Goal: Information Seeking & Learning: Learn about a topic

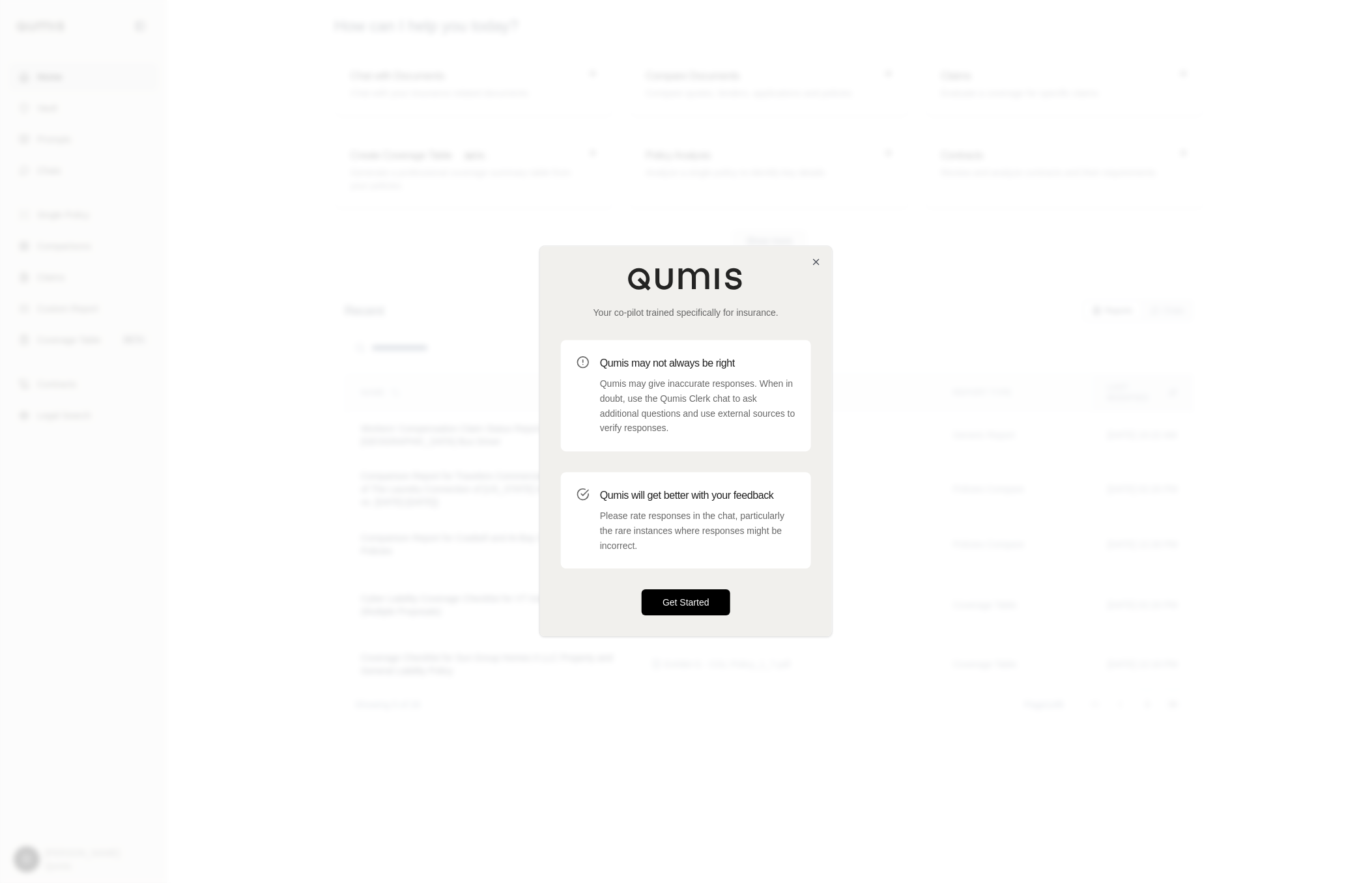
click at [682, 425] on button "Get Started" at bounding box center [686, 603] width 89 height 26
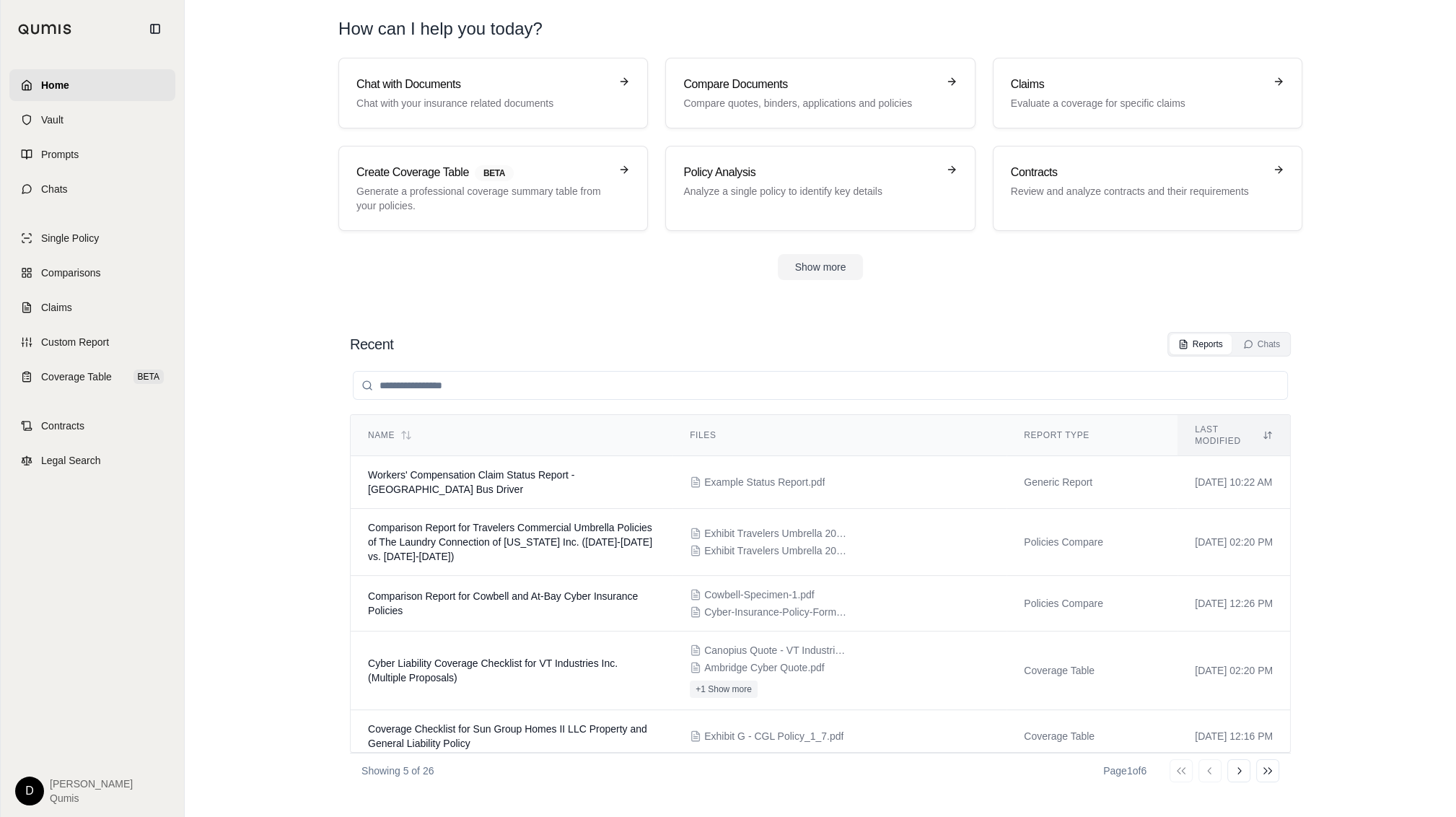
click at [570, 250] on div "Chat with Documents Chat with your insurance related documents Compare Document…" at bounding box center [820, 169] width 1010 height 222
click at [257, 287] on section "Chat with Documents Chat with your insurance related documents Compare Document…" at bounding box center [820, 180] width 1260 height 245
click at [255, 283] on section "Chat with Documents Chat with your insurance related documents Compare Document…" at bounding box center [820, 180] width 1260 height 245
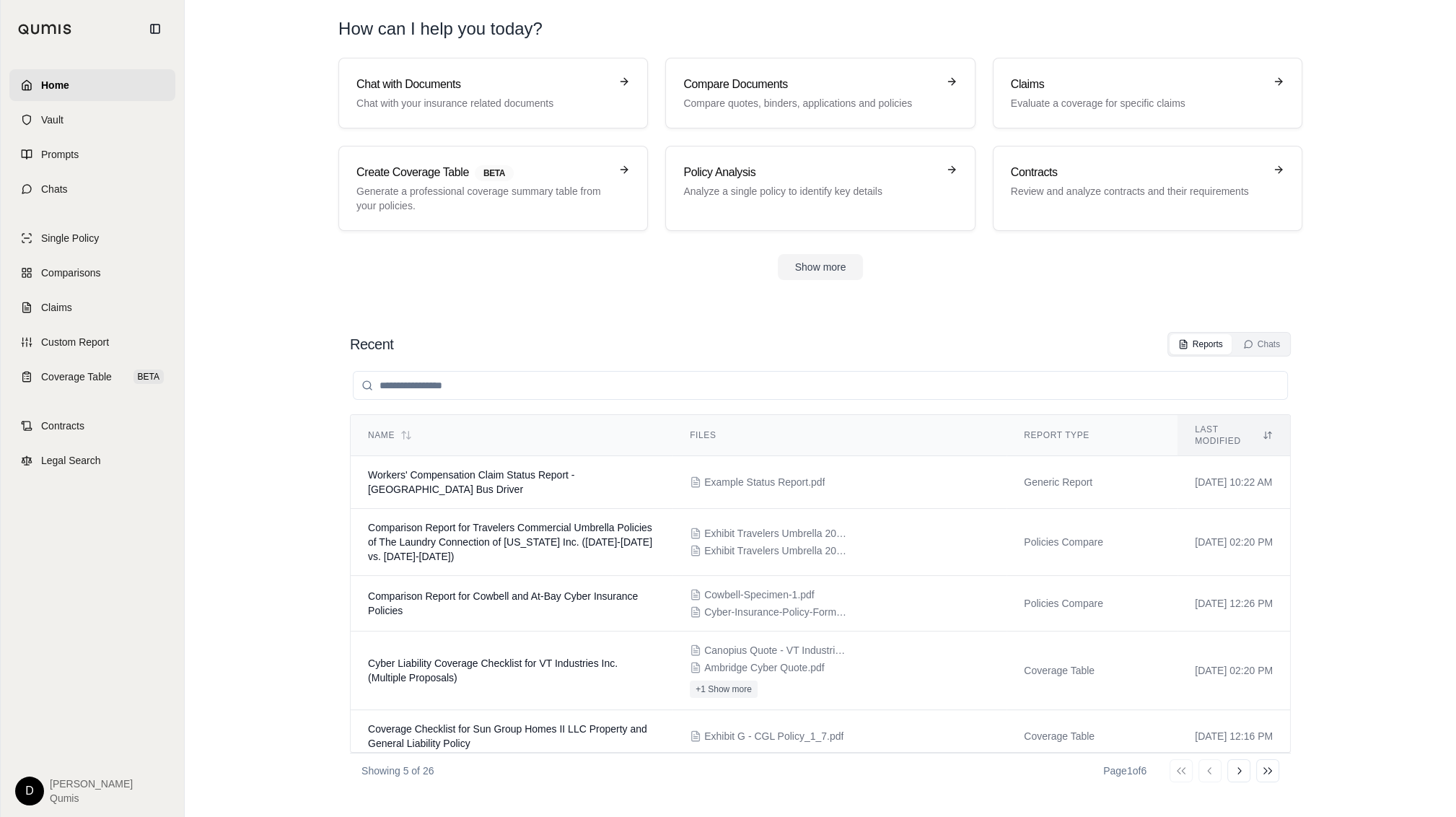
click at [1025, 441] on section "Recent Reports Chats Name Files Report Type Last modified Workers' Compensation…" at bounding box center [820, 560] width 1260 height 514
click at [111, 195] on link "Chats" at bounding box center [93, 189] width 166 height 32
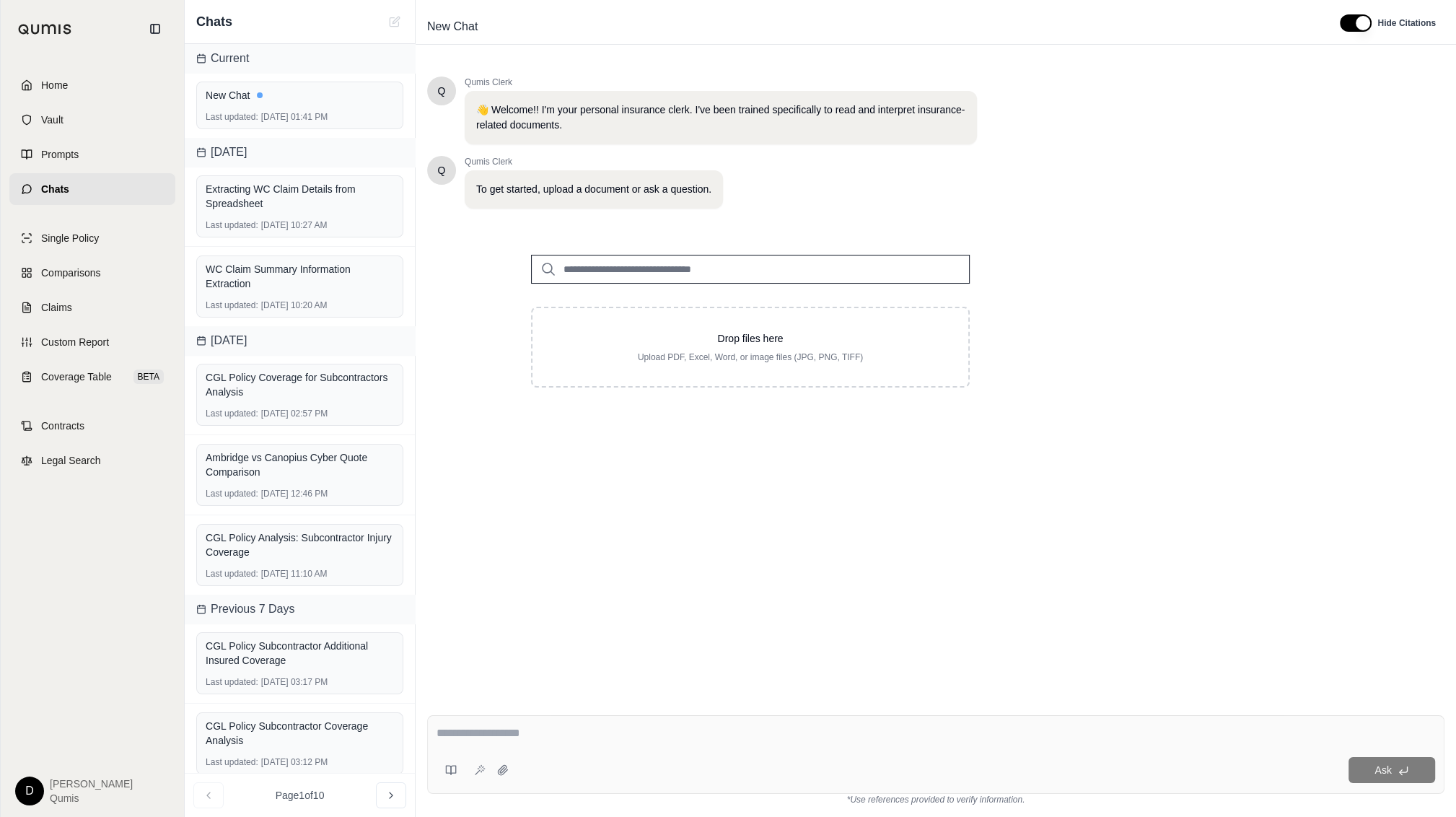
click at [628, 471] on div "Q Qumis Clerk 👋 Welcome!! I'm your personal insurance clerk. I've been trained …" at bounding box center [935, 378] width 1017 height 627
click at [594, 272] on input "search" at bounding box center [750, 269] width 439 height 29
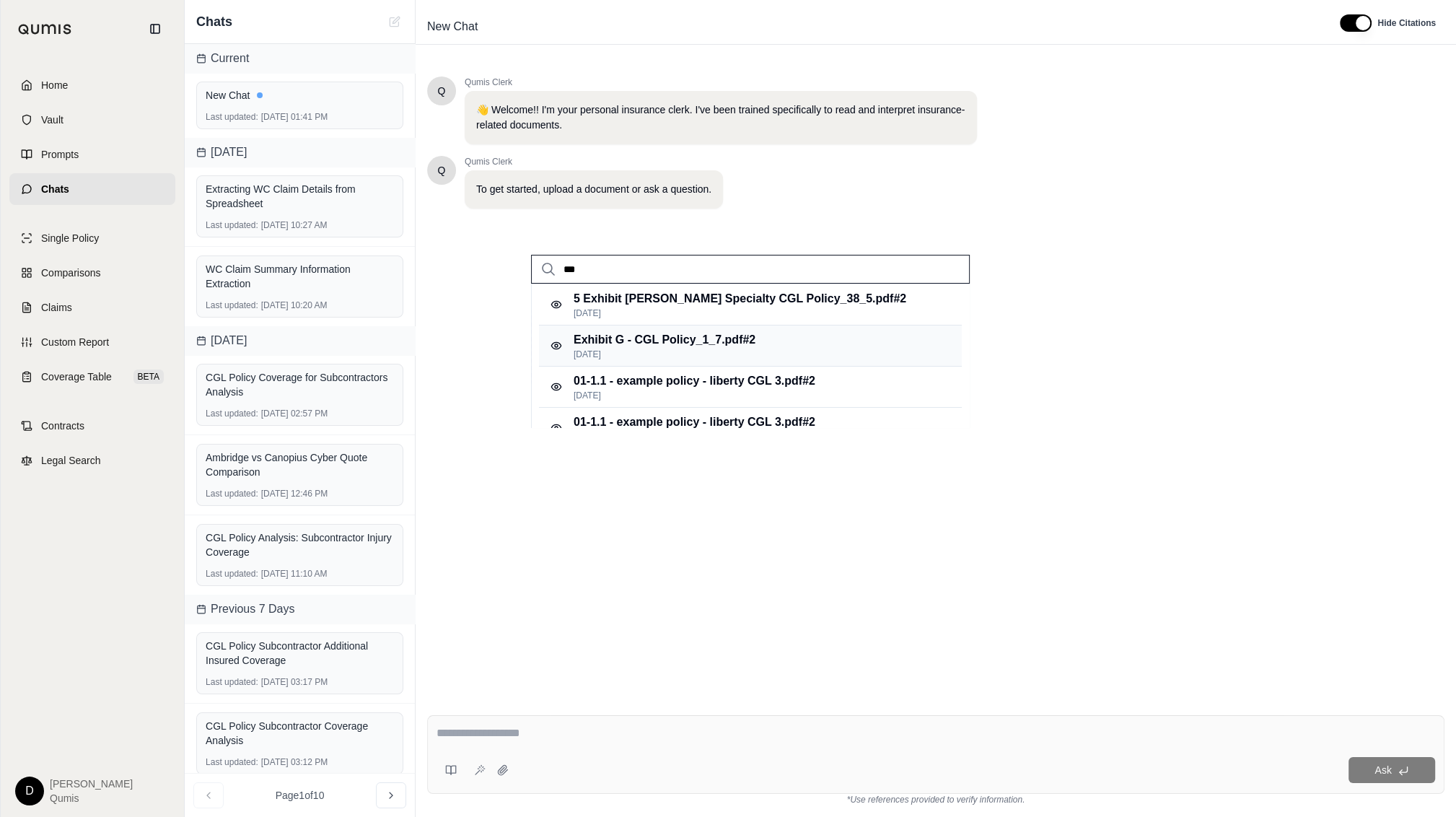
type input "***"
click at [729, 350] on p "[DATE]" at bounding box center [664, 354] width 182 height 12
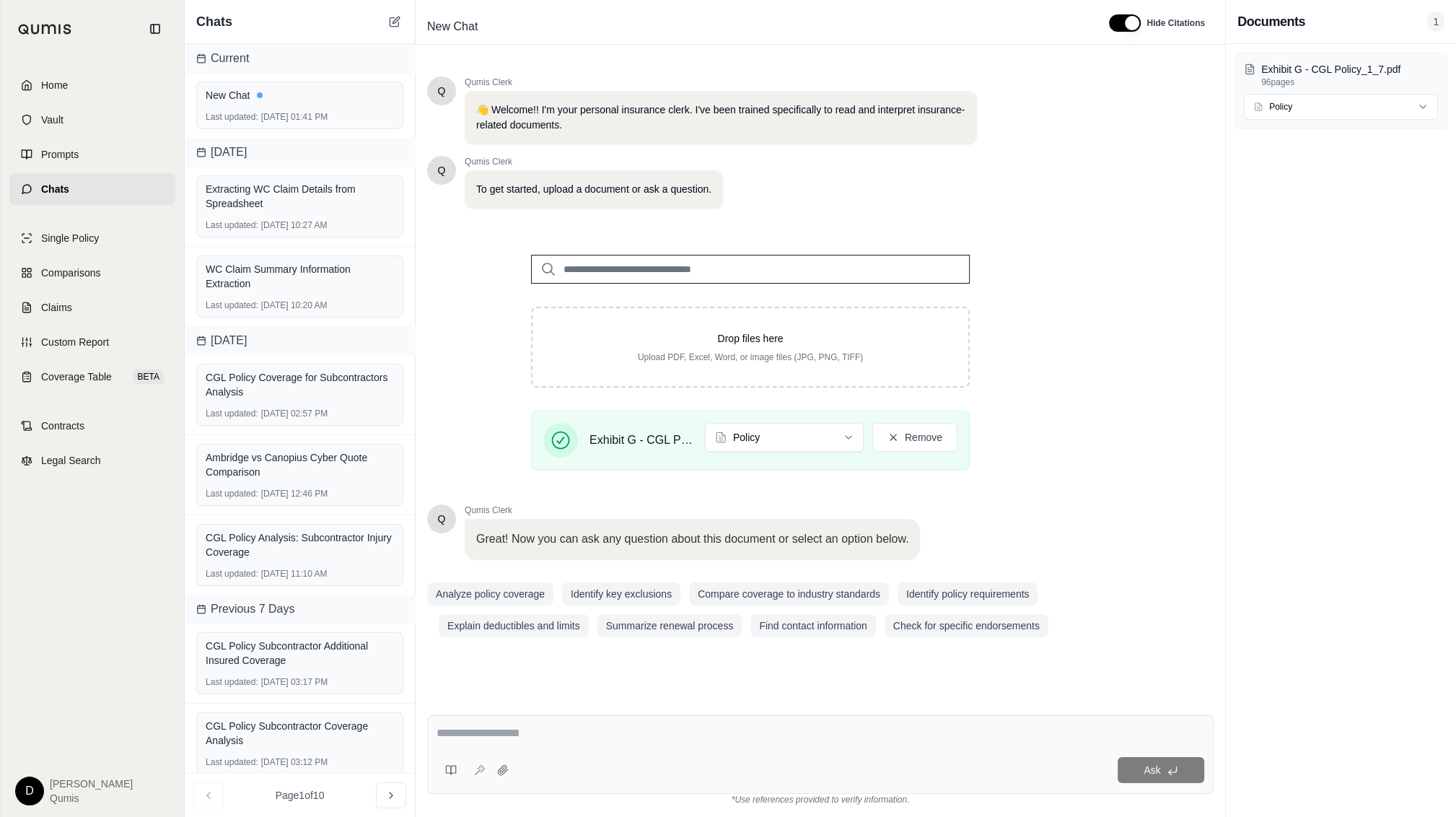
click at [496, 471] on textarea at bounding box center [820, 732] width 768 height 17
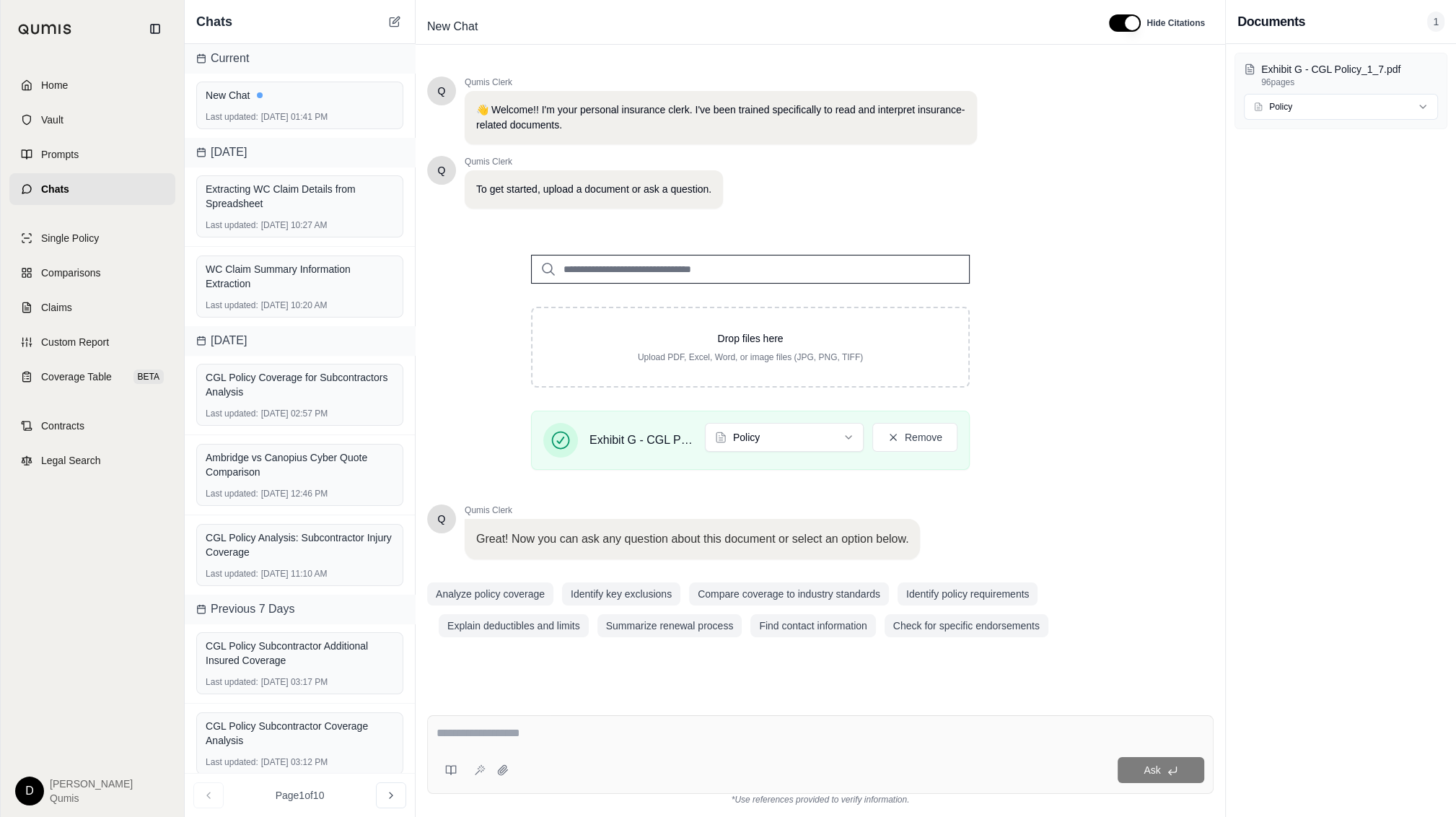
click at [516, 471] on textarea at bounding box center [820, 732] width 768 height 17
type textarea "**********"
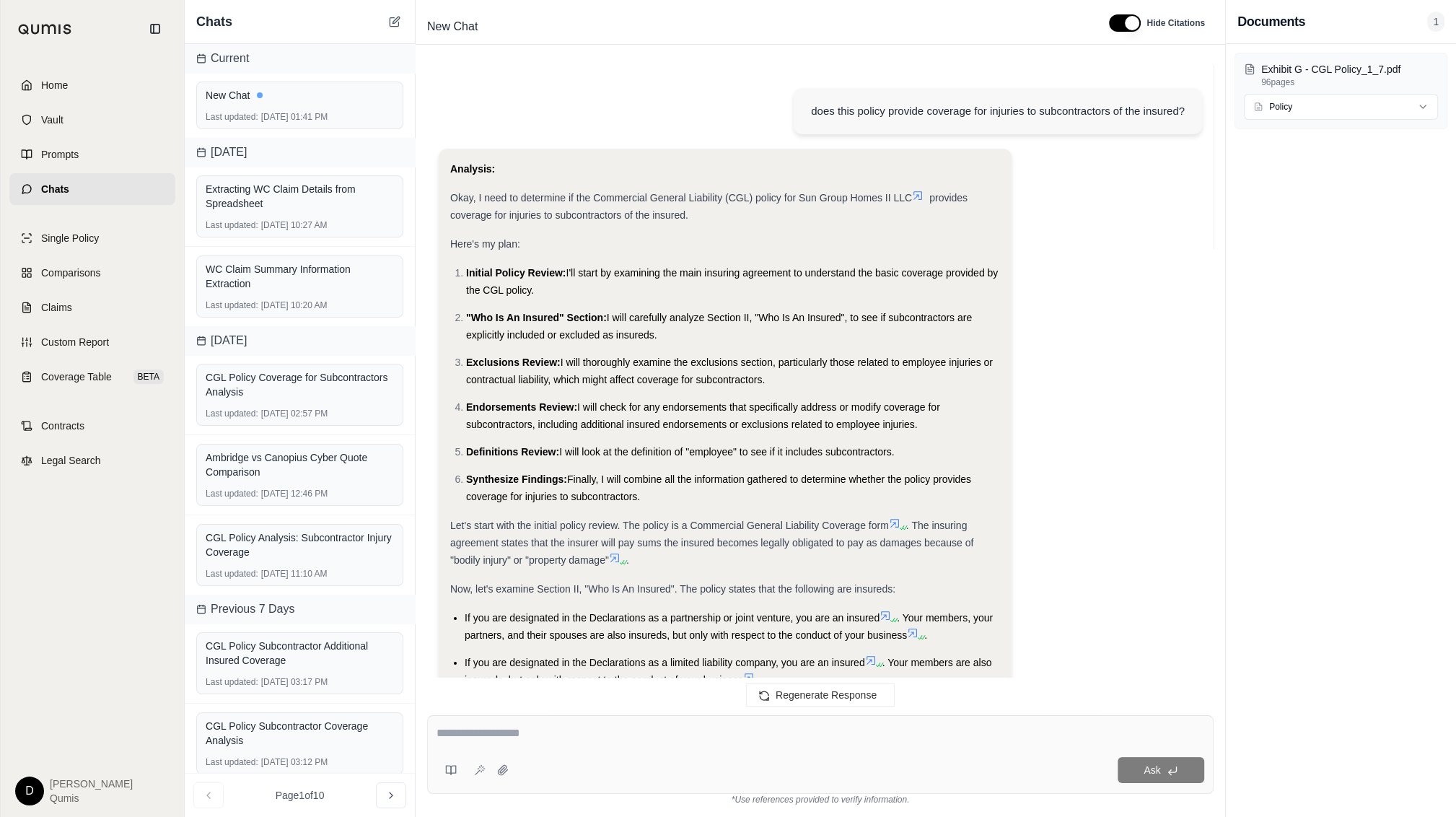
scroll to position [1898, 0]
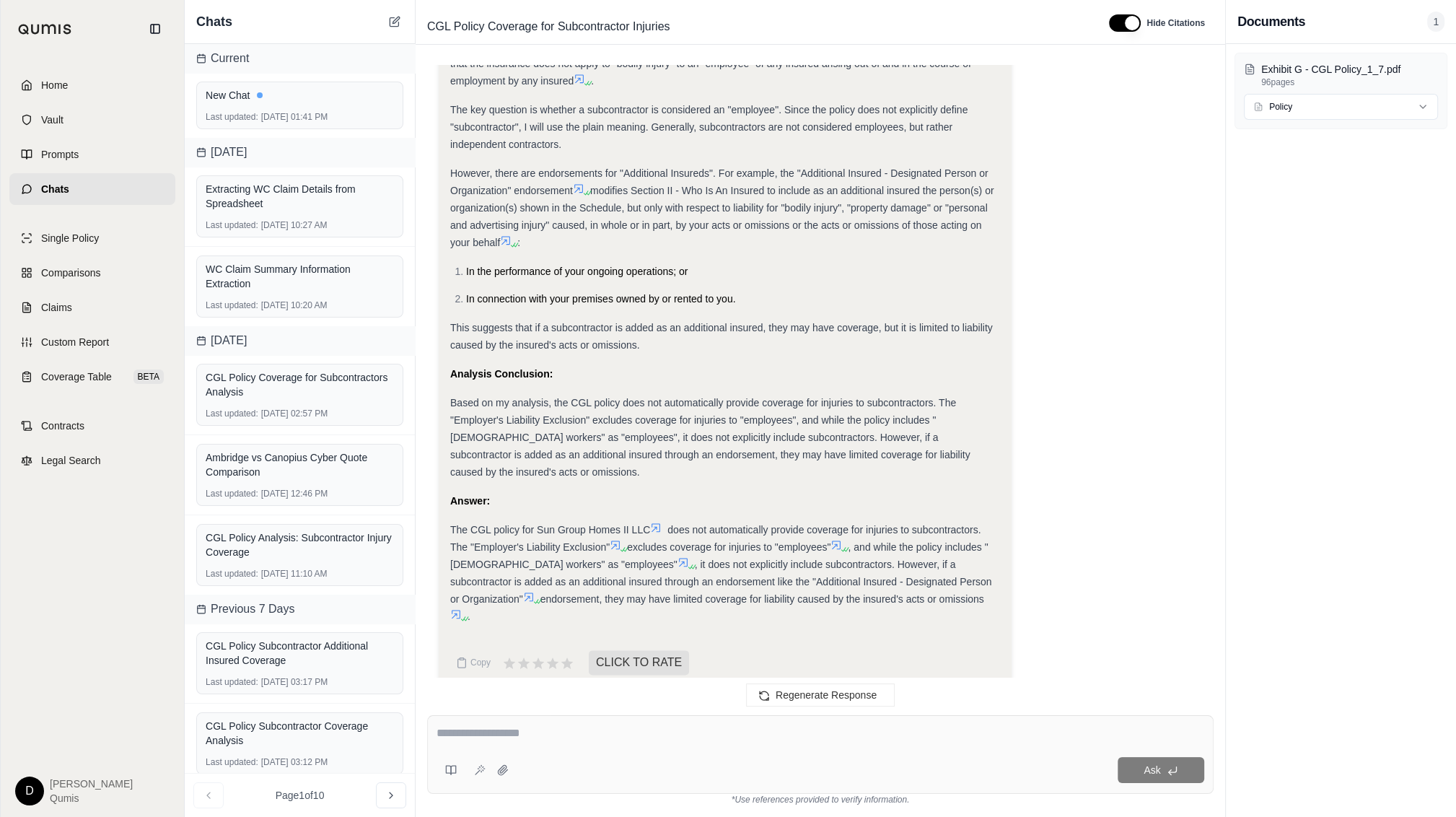
click at [777, 462] on div "Based on my analysis, the CGL policy does not automatically provide coverage fo…" at bounding box center [725, 437] width 550 height 87
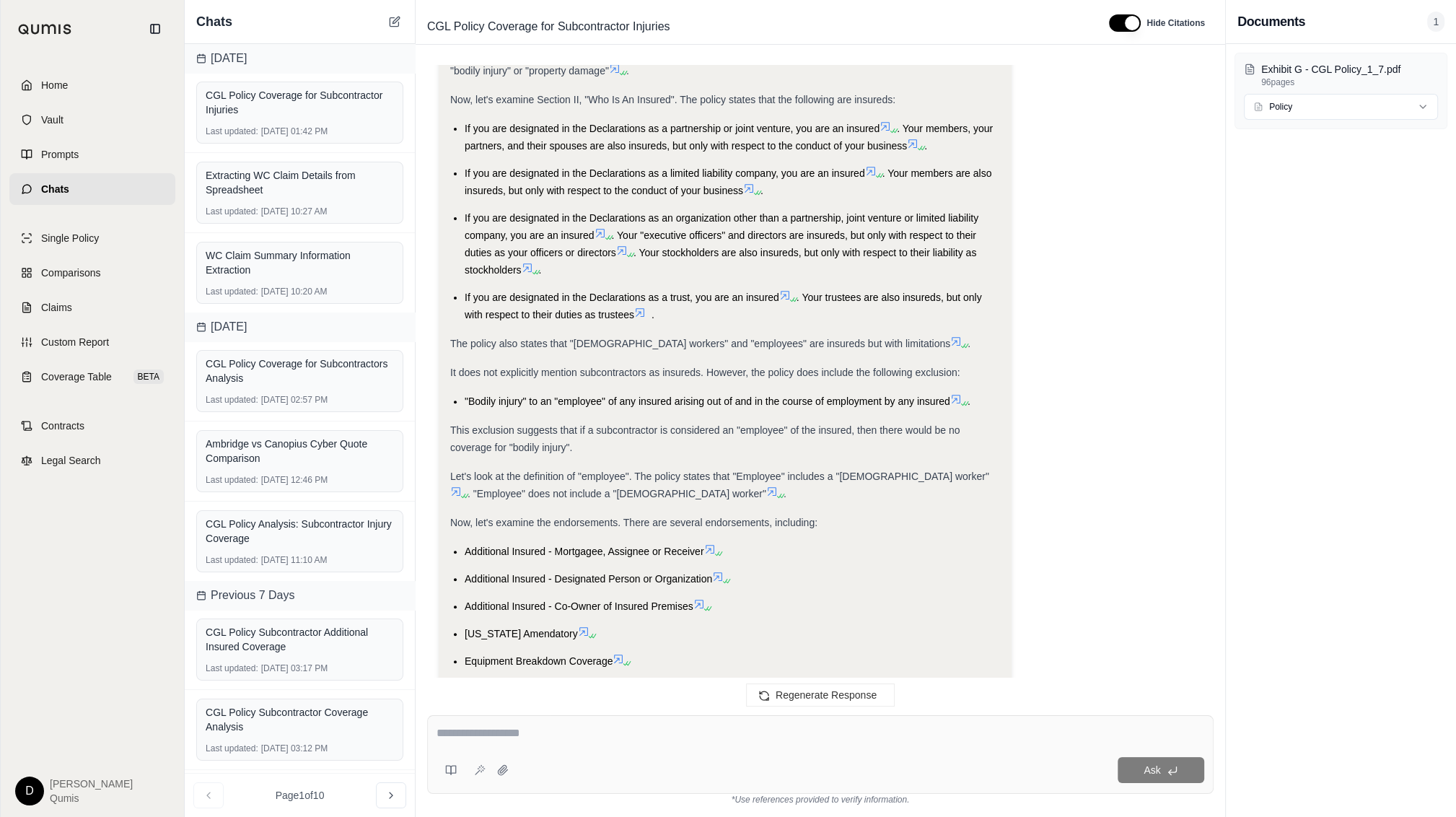
scroll to position [491, 0]
click at [602, 230] on icon at bounding box center [600, 232] width 9 height 9
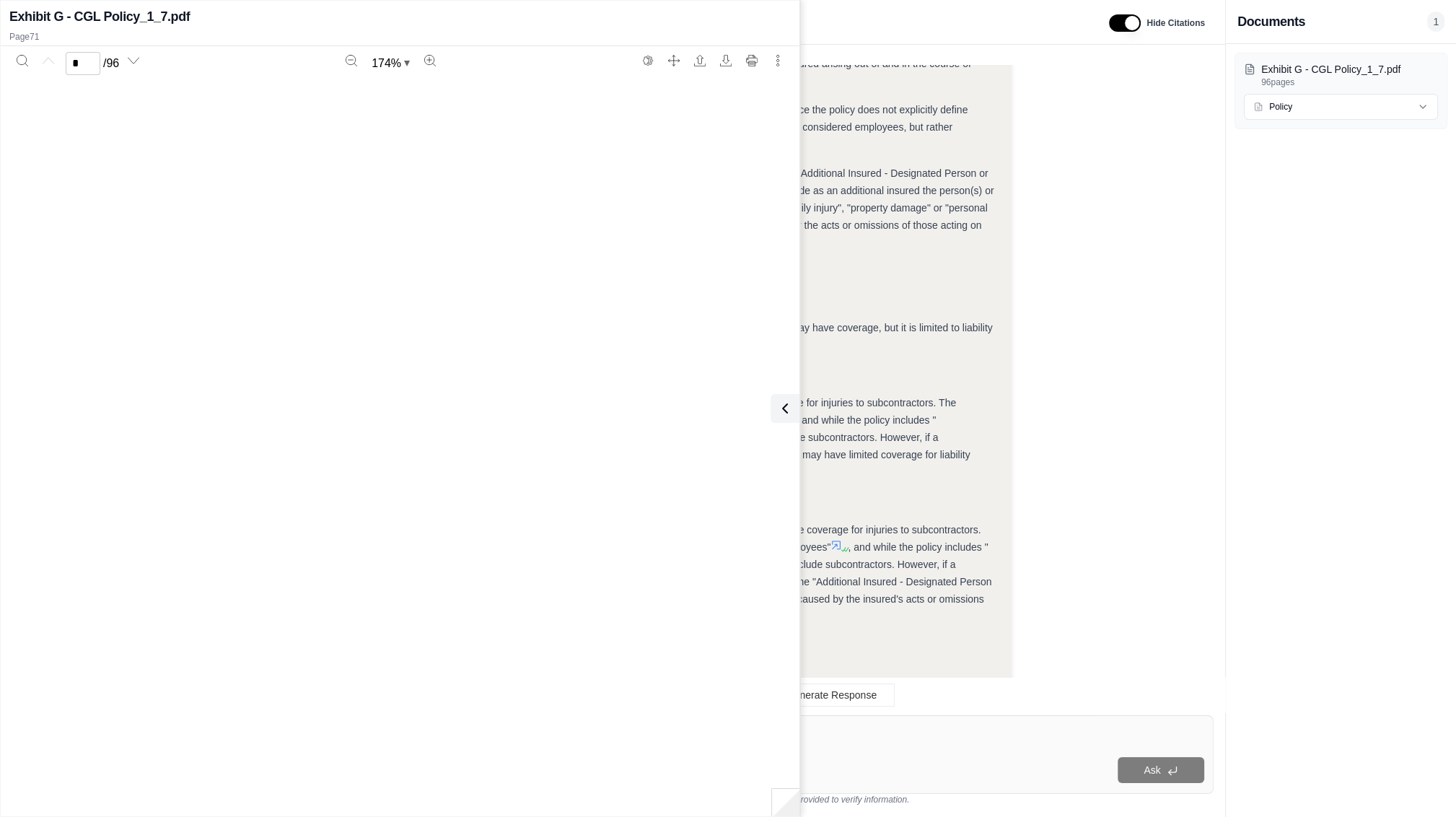
scroll to position [69753, 0]
type input "**"
click at [792, 407] on button at bounding box center [782, 408] width 29 height 29
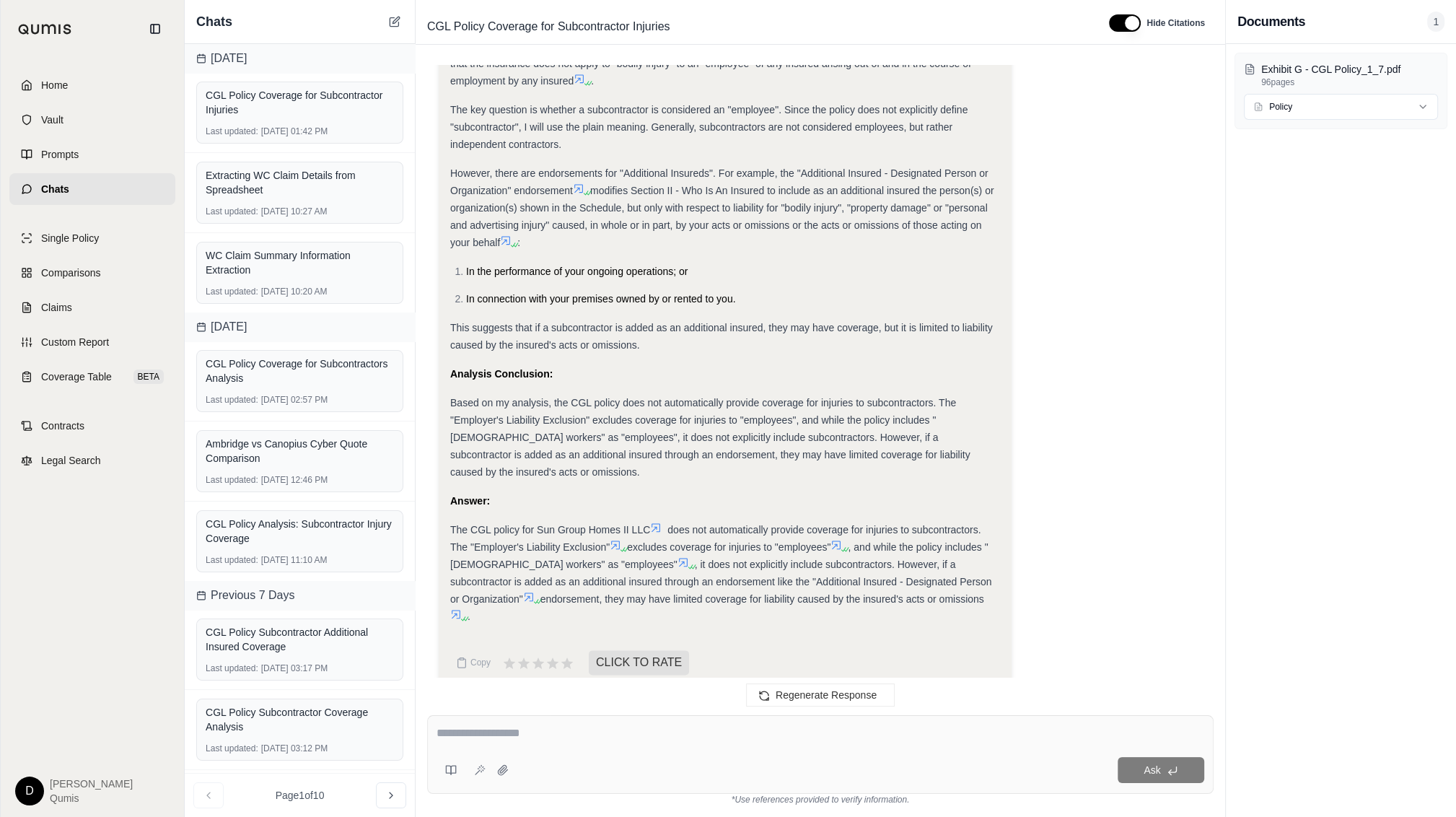
click at [729, 407] on span "Based on my analysis, the CGL policy does not automatically provide coverage fo…" at bounding box center [710, 437] width 520 height 81
click at [512, 471] on textarea at bounding box center [821, 732] width 769 height 17
click at [447, 471] on icon at bounding box center [450, 770] width 12 height 12
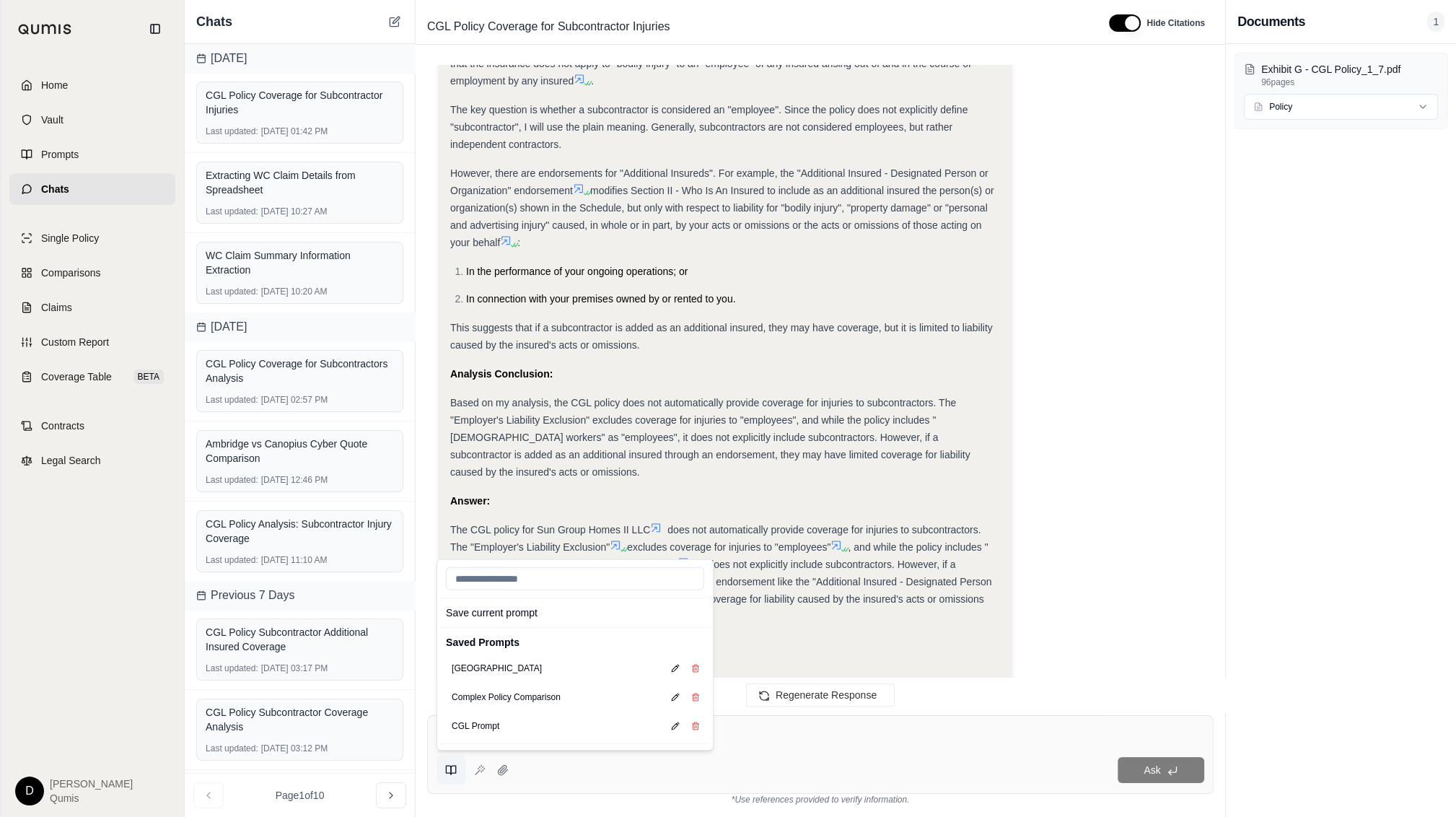
click at [447, 471] on icon at bounding box center [450, 770] width 12 height 12
click at [751, 471] on div "Save current prompt Saved Prompts Analyze Tower Complex Policy Comparison CGL P…" at bounding box center [820, 755] width 786 height 78
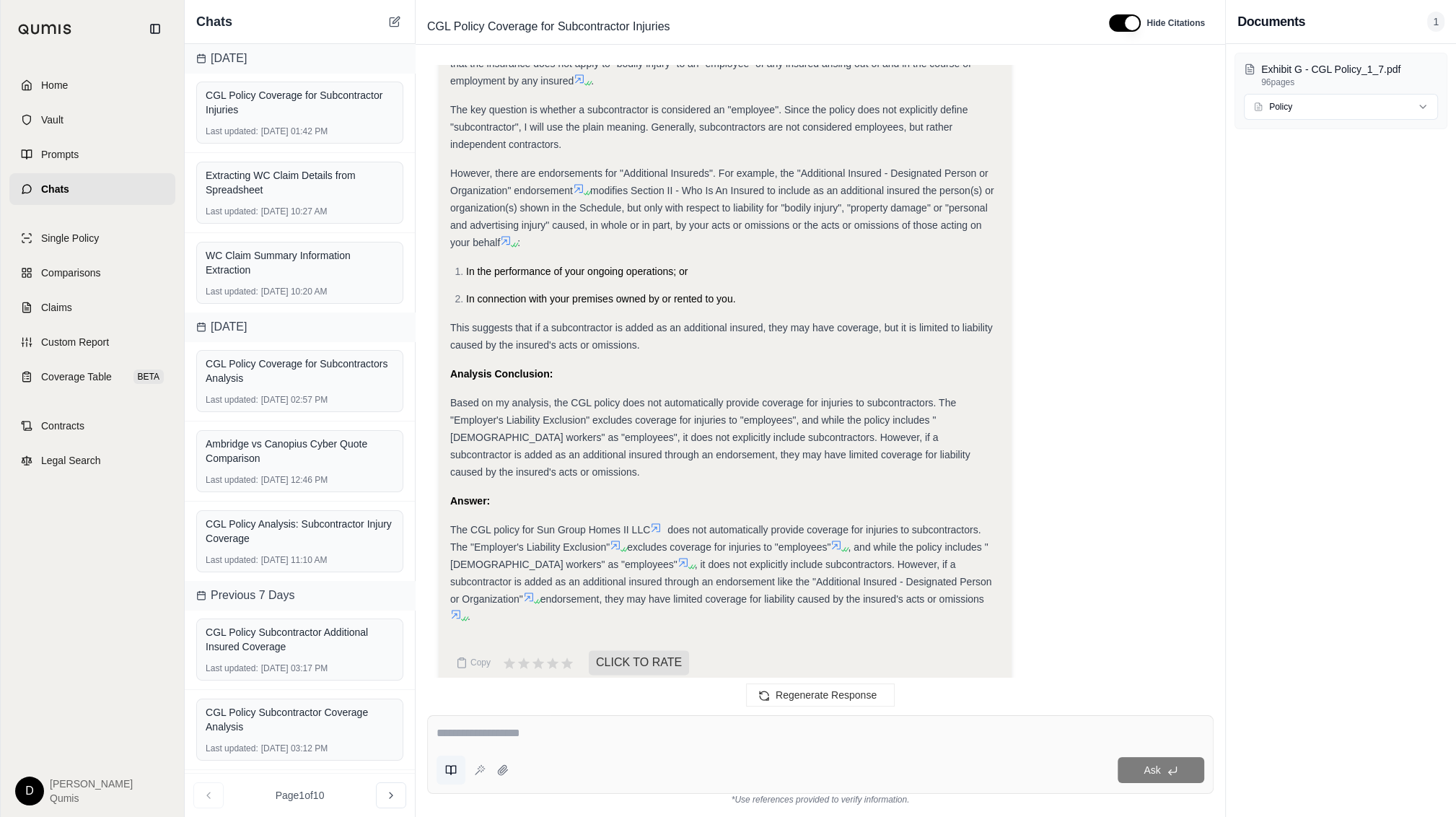
click at [441, 471] on button at bounding box center [451, 770] width 29 height 29
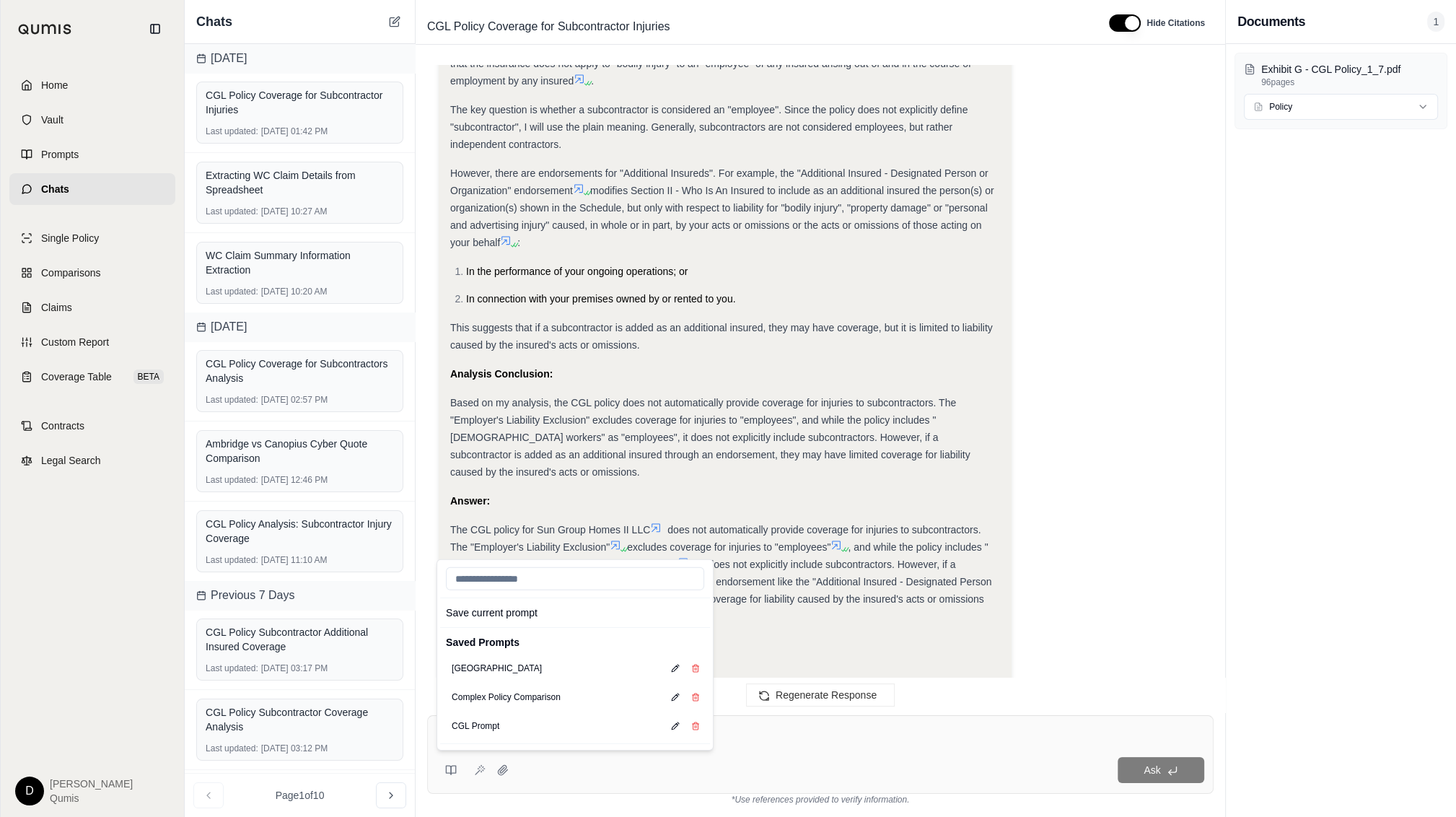
click at [488, 471] on div "Save current prompt Saved Prompts Analyze Tower Complex Policy Comparison CGL P…" at bounding box center [575, 655] width 277 height 191
click at [473, 471] on button "CGL Prompt" at bounding box center [475, 726] width 59 height 21
type textarea "**********"
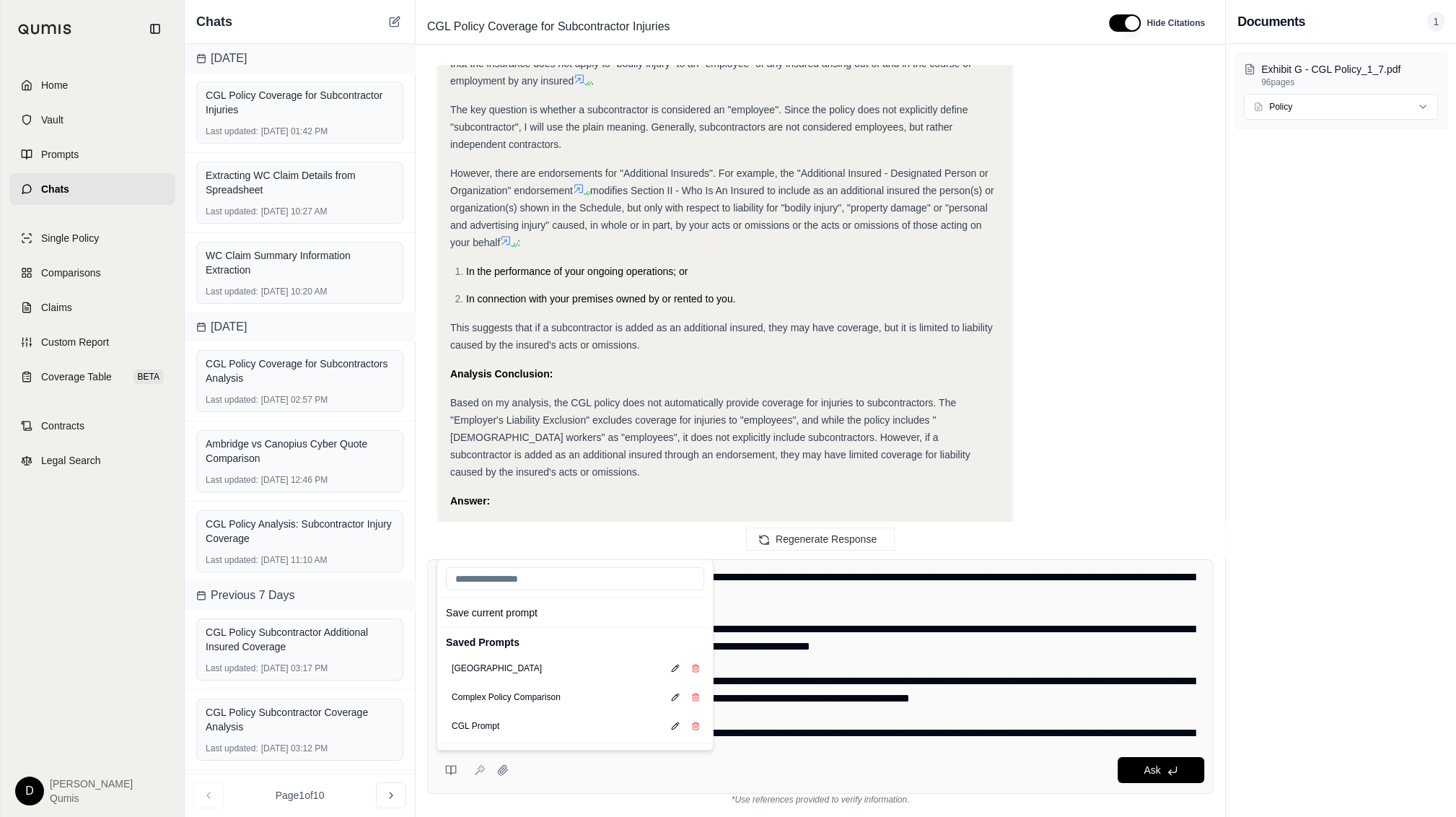
click at [821, 471] on textarea at bounding box center [821, 656] width 769 height 173
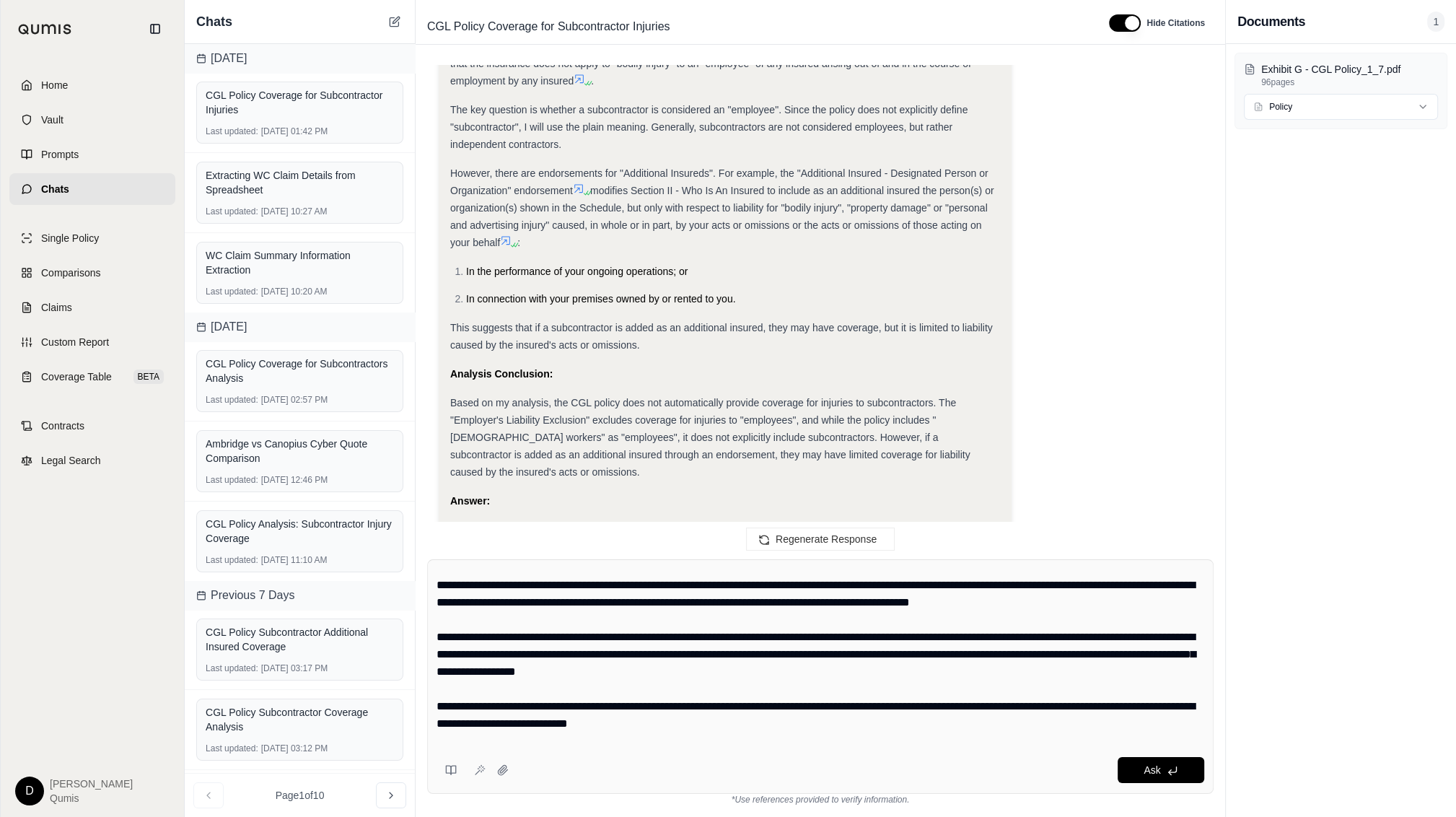
scroll to position [0, 0]
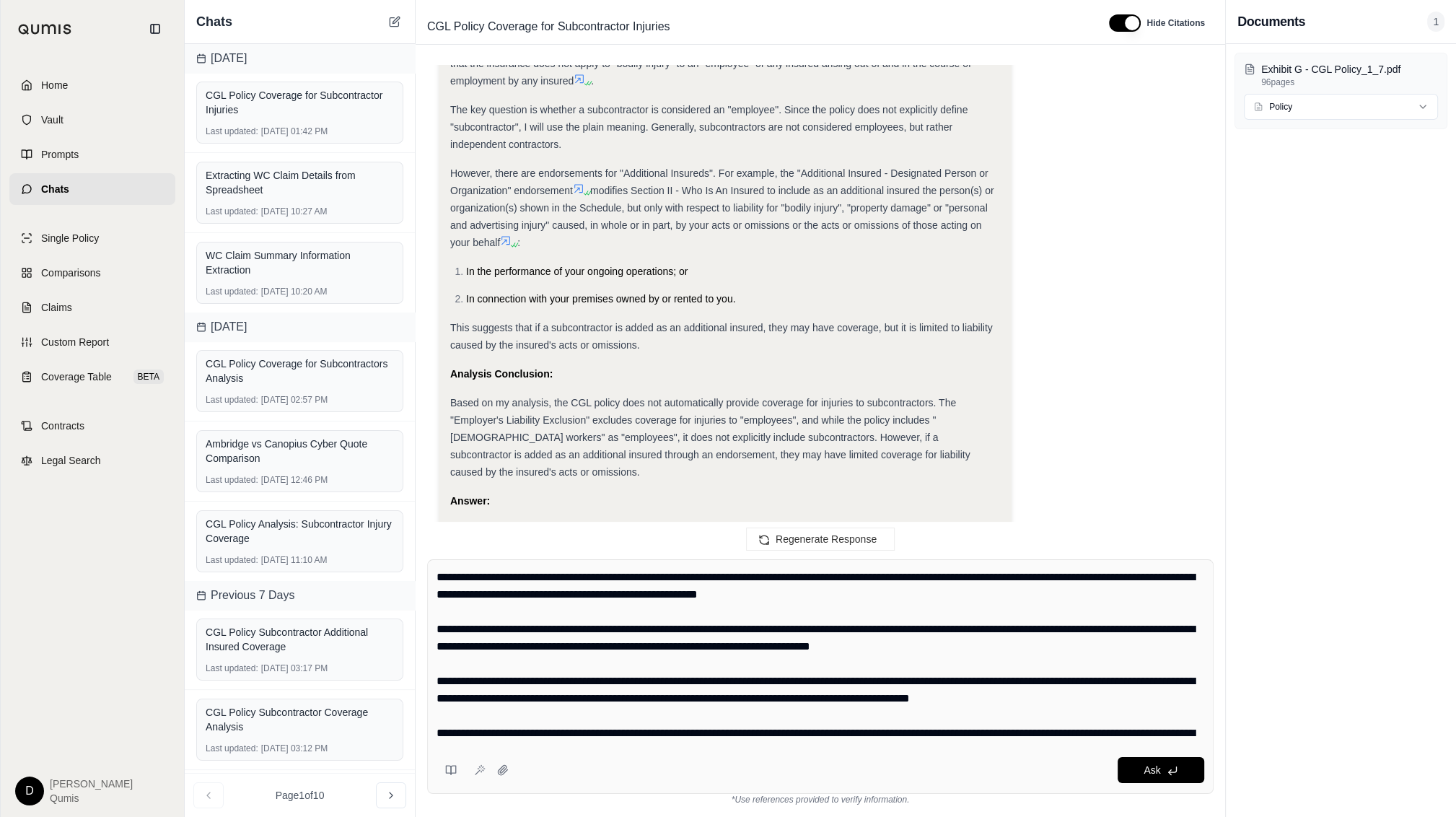
click at [662, 471] on textarea at bounding box center [821, 656] width 769 height 173
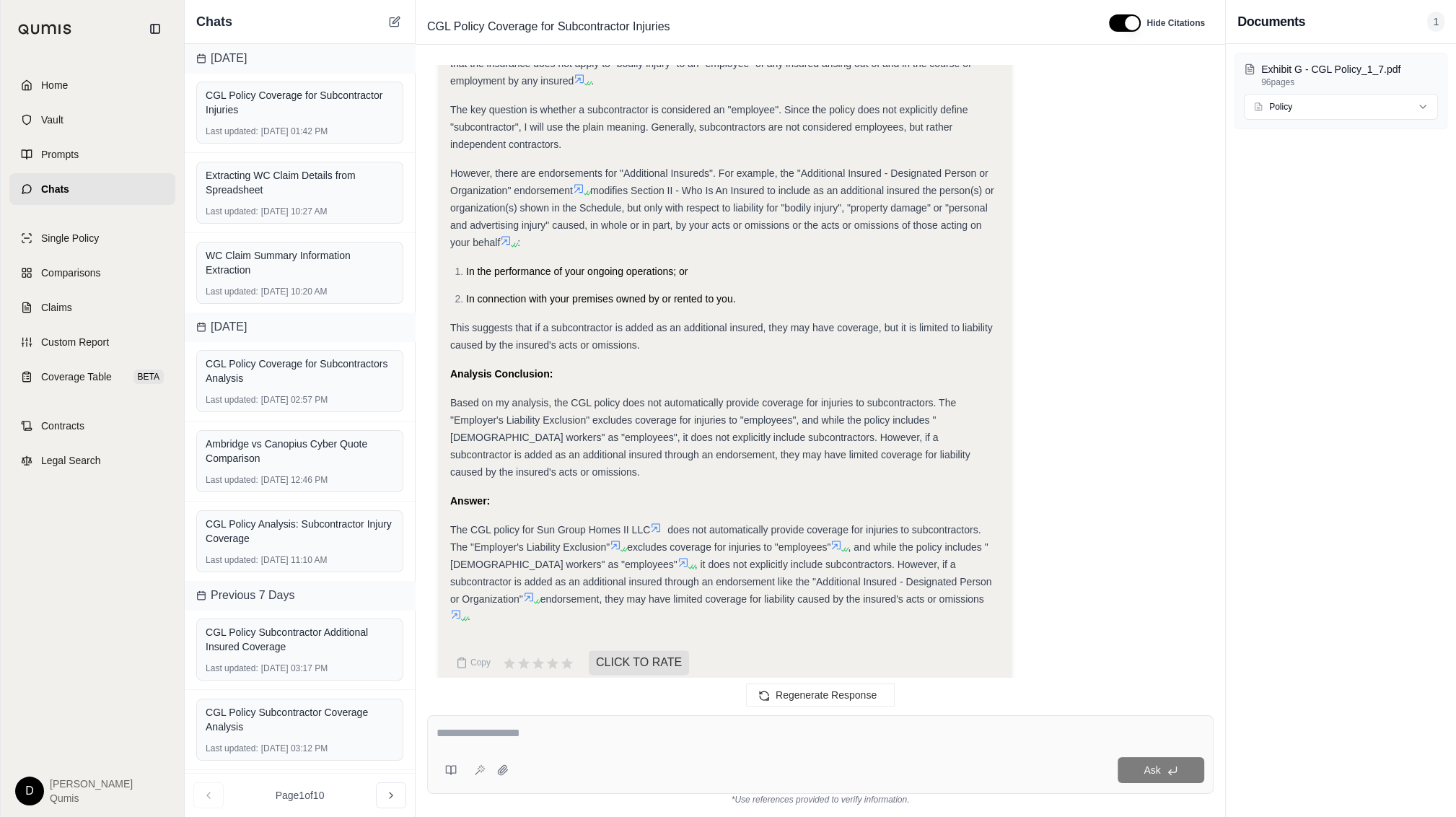
click at [557, 471] on textarea at bounding box center [821, 732] width 769 height 17
type textarea "**********"
click at [480, 471] on icon at bounding box center [480, 770] width 12 height 12
type textarea "**********"
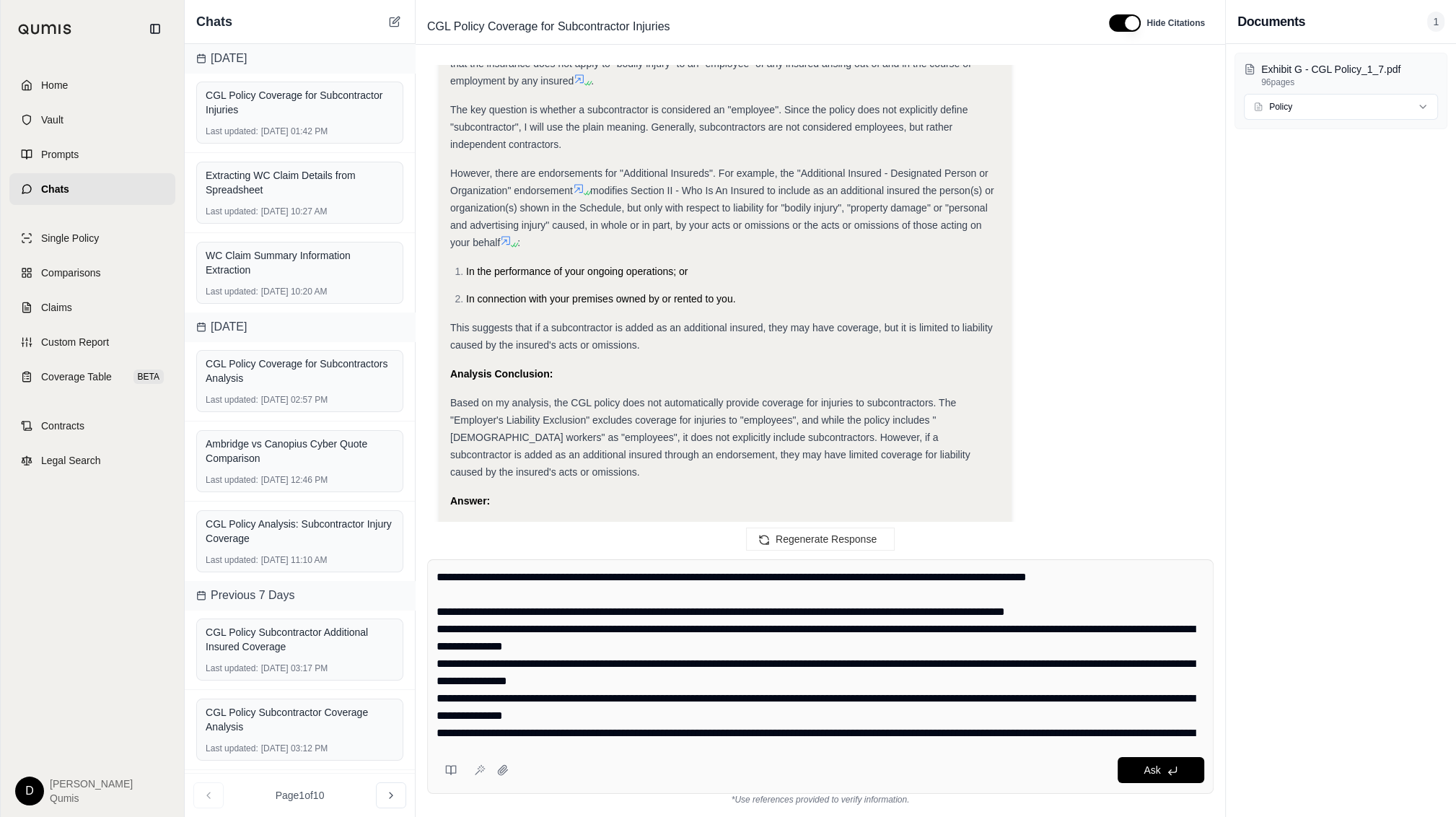
click at [669, 471] on textarea at bounding box center [821, 656] width 769 height 173
drag, startPoint x: 724, startPoint y: 717, endPoint x: 531, endPoint y: 608, distance: 221.7
click at [533, 471] on textarea at bounding box center [821, 656] width 769 height 173
click at [531, 471] on textarea at bounding box center [821, 656] width 769 height 173
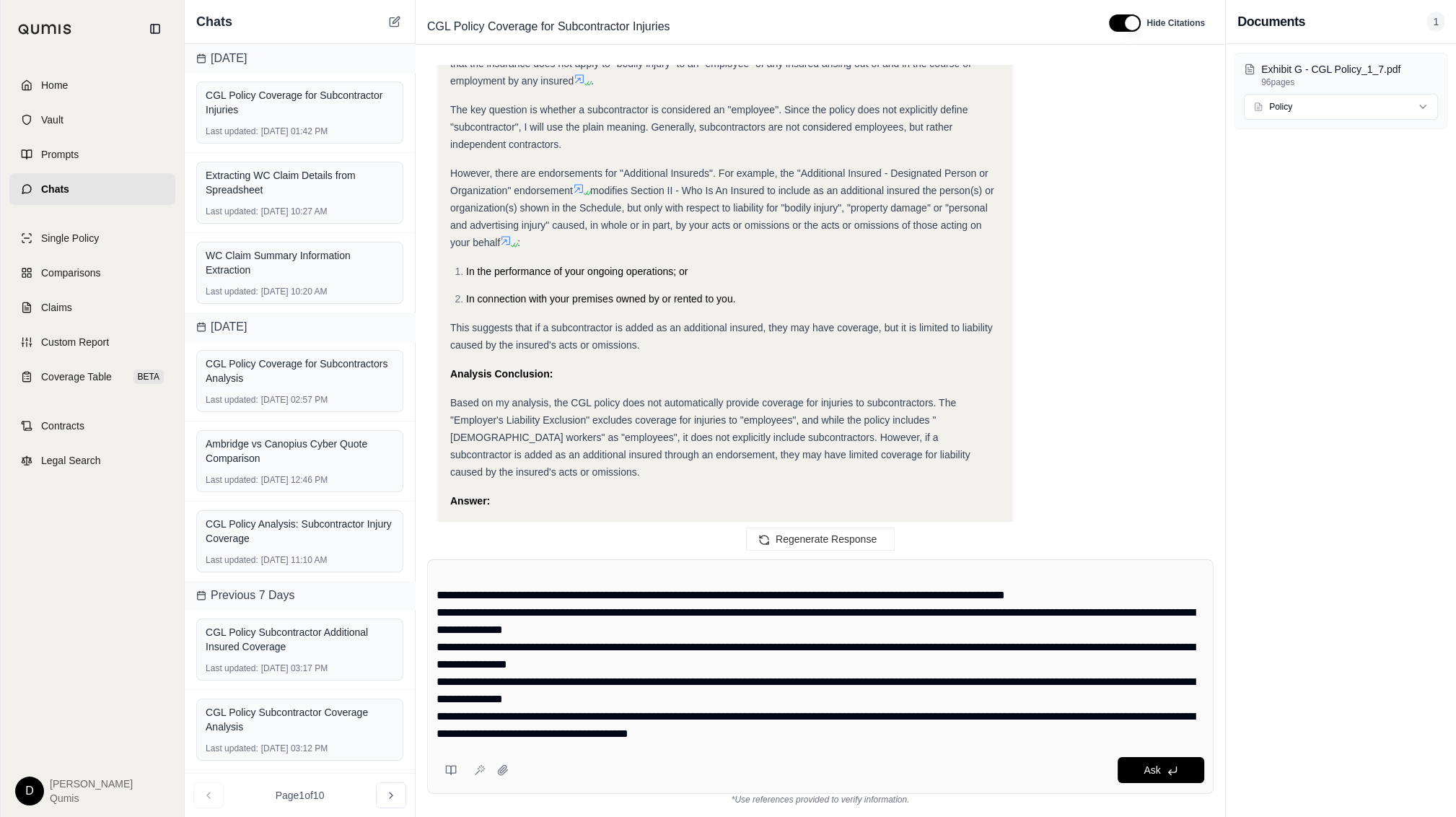
click at [707, 471] on textarea at bounding box center [821, 656] width 769 height 173
click at [746, 471] on textarea at bounding box center [821, 656] width 769 height 173
click at [458, 471] on button at bounding box center [451, 770] width 29 height 29
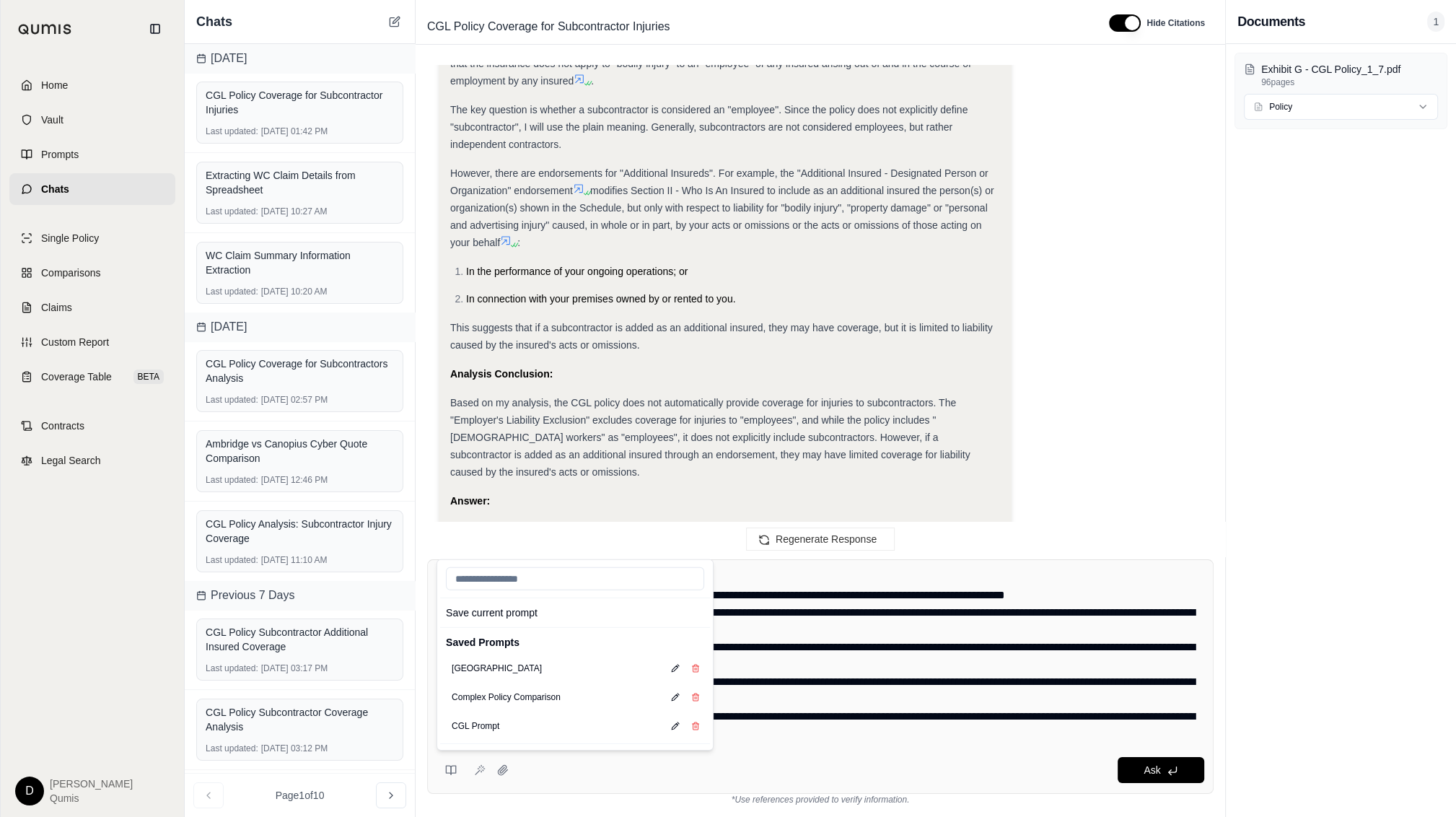
click at [784, 471] on textarea at bounding box center [821, 656] width 769 height 173
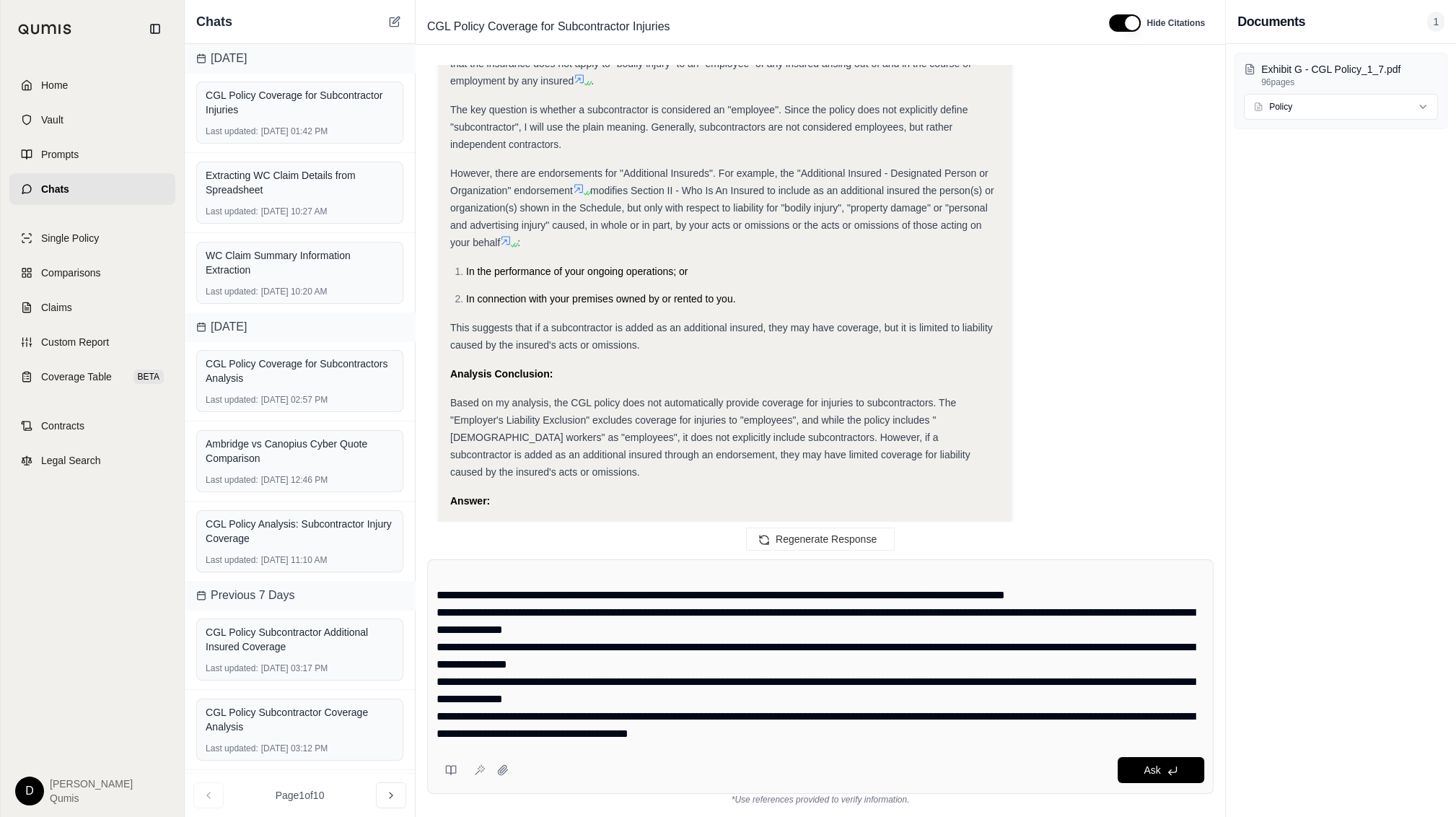
click at [728, 471] on textarea at bounding box center [821, 656] width 769 height 173
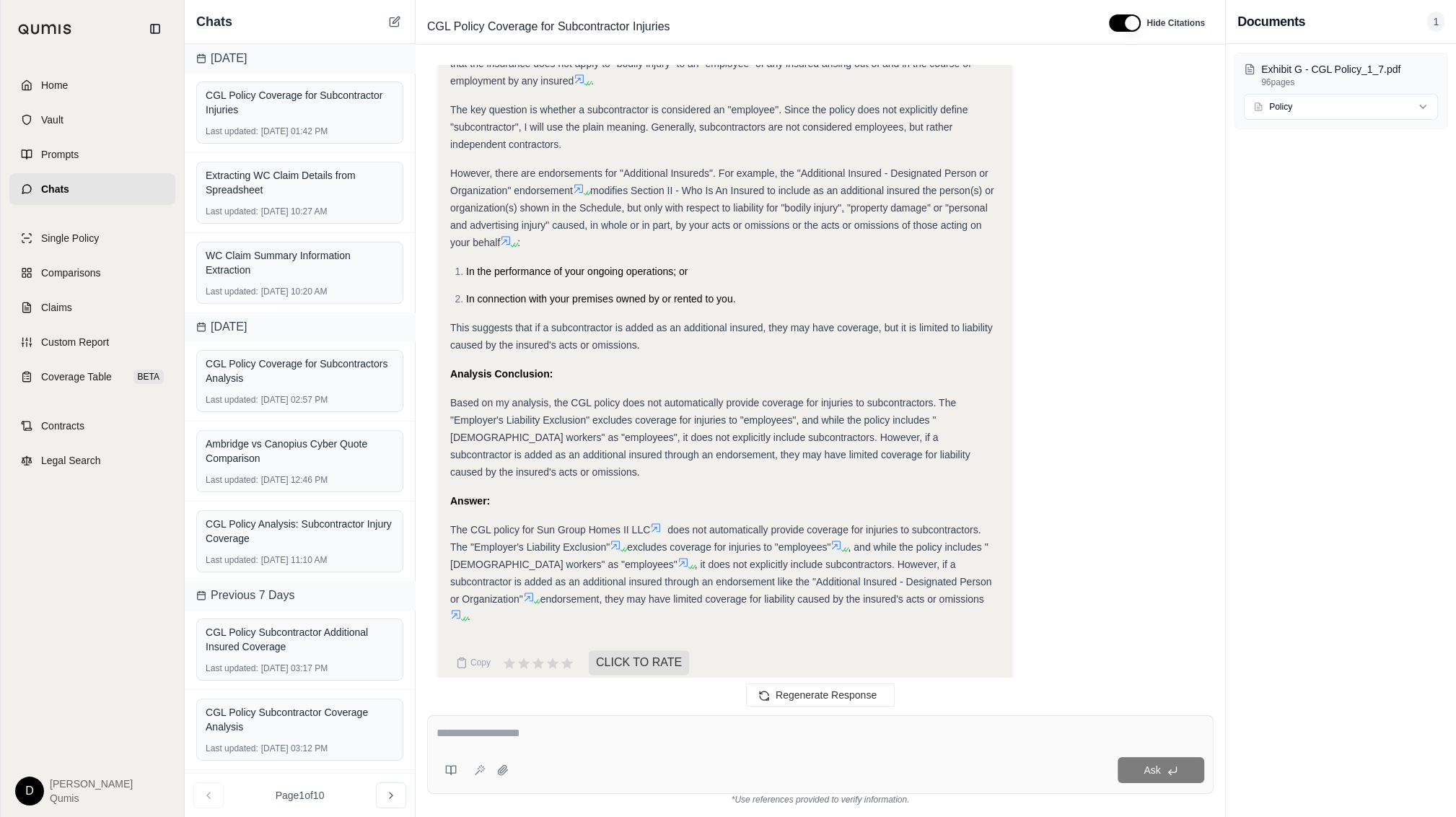
scroll to position [0, 0]
click at [70, 375] on span "Coverage Table" at bounding box center [76, 376] width 70 height 14
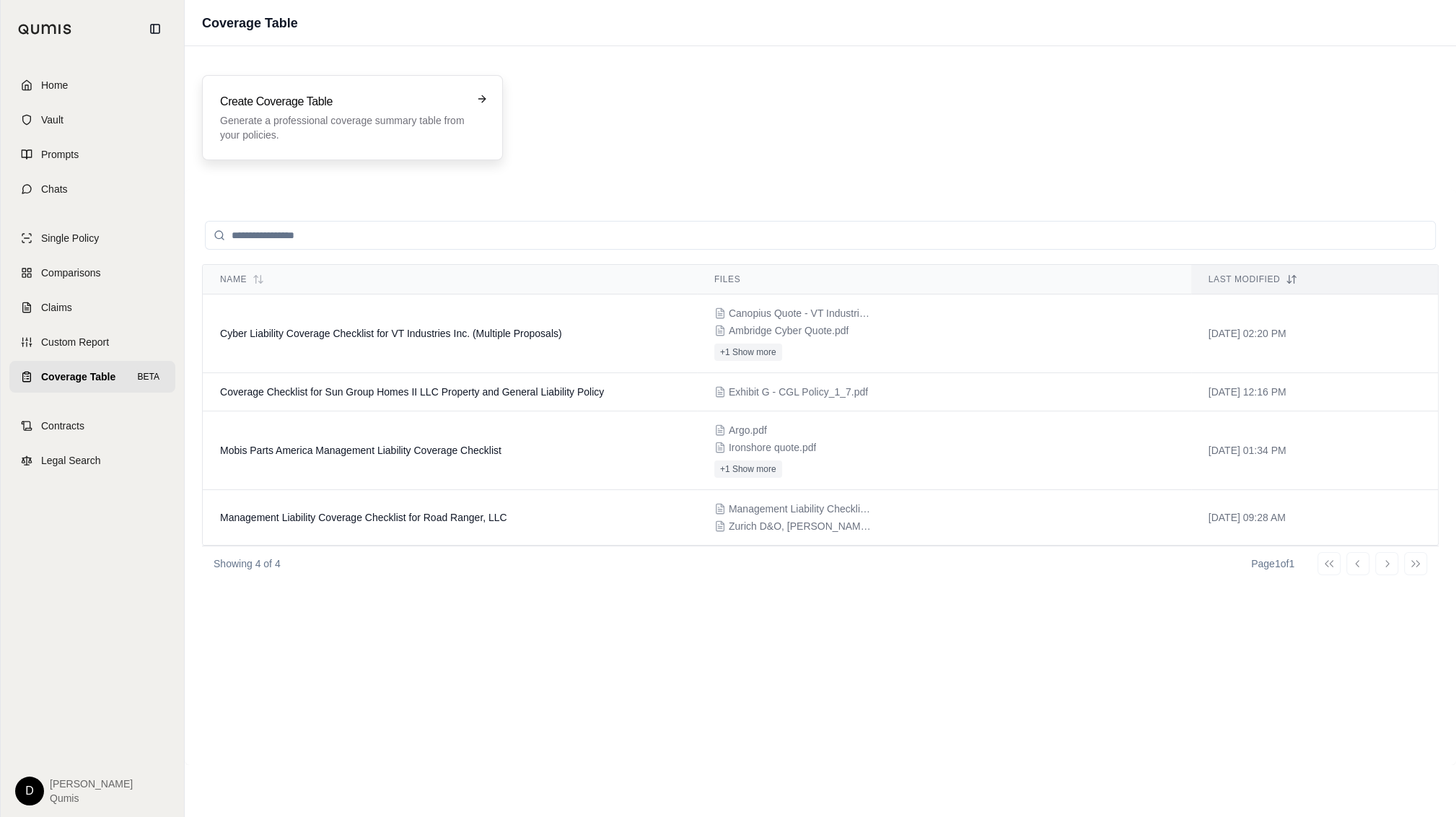
click at [330, 95] on h3 "Create Coverage Table" at bounding box center [342, 101] width 244 height 17
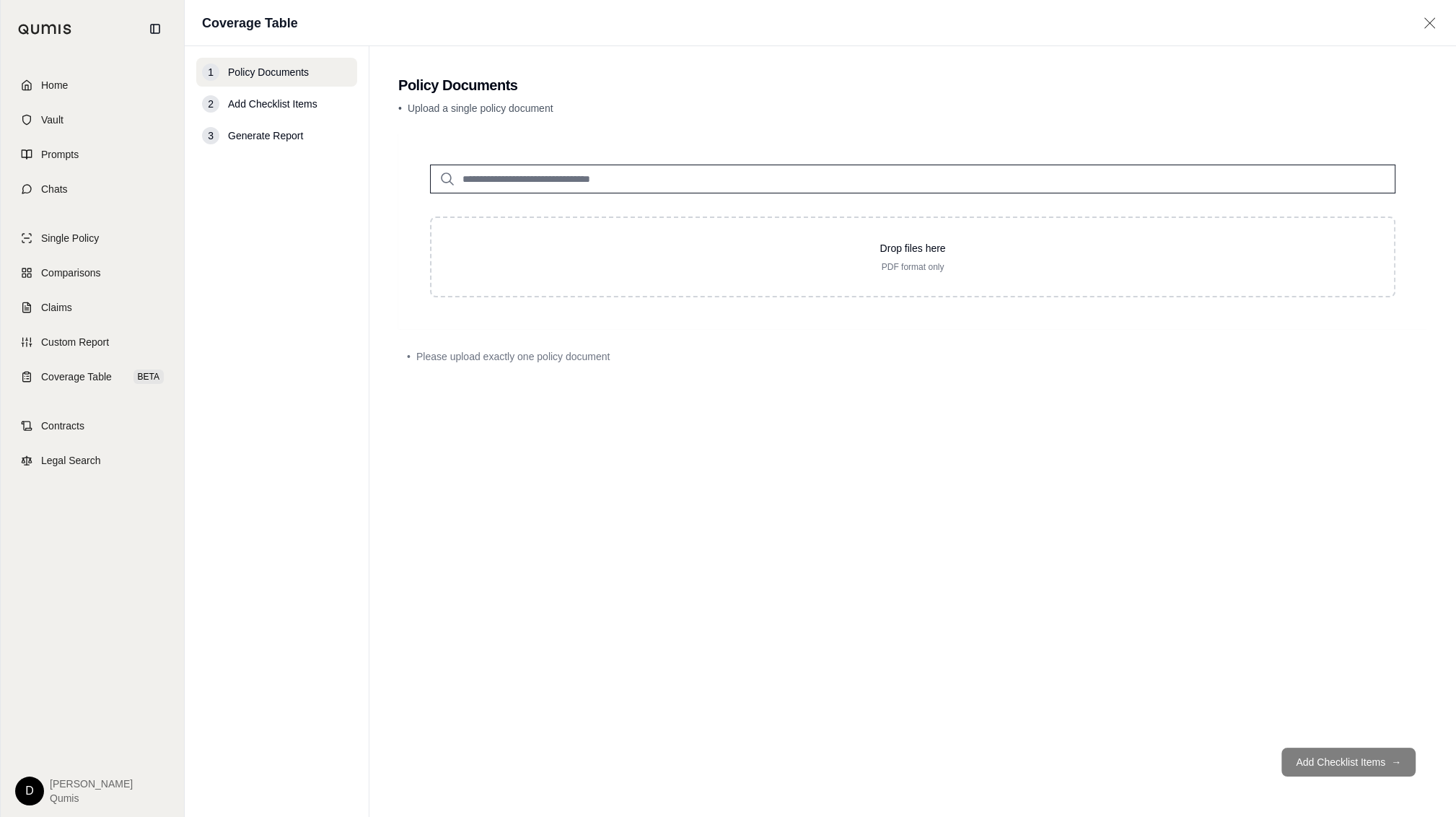
click at [594, 182] on input "search" at bounding box center [912, 178] width 966 height 29
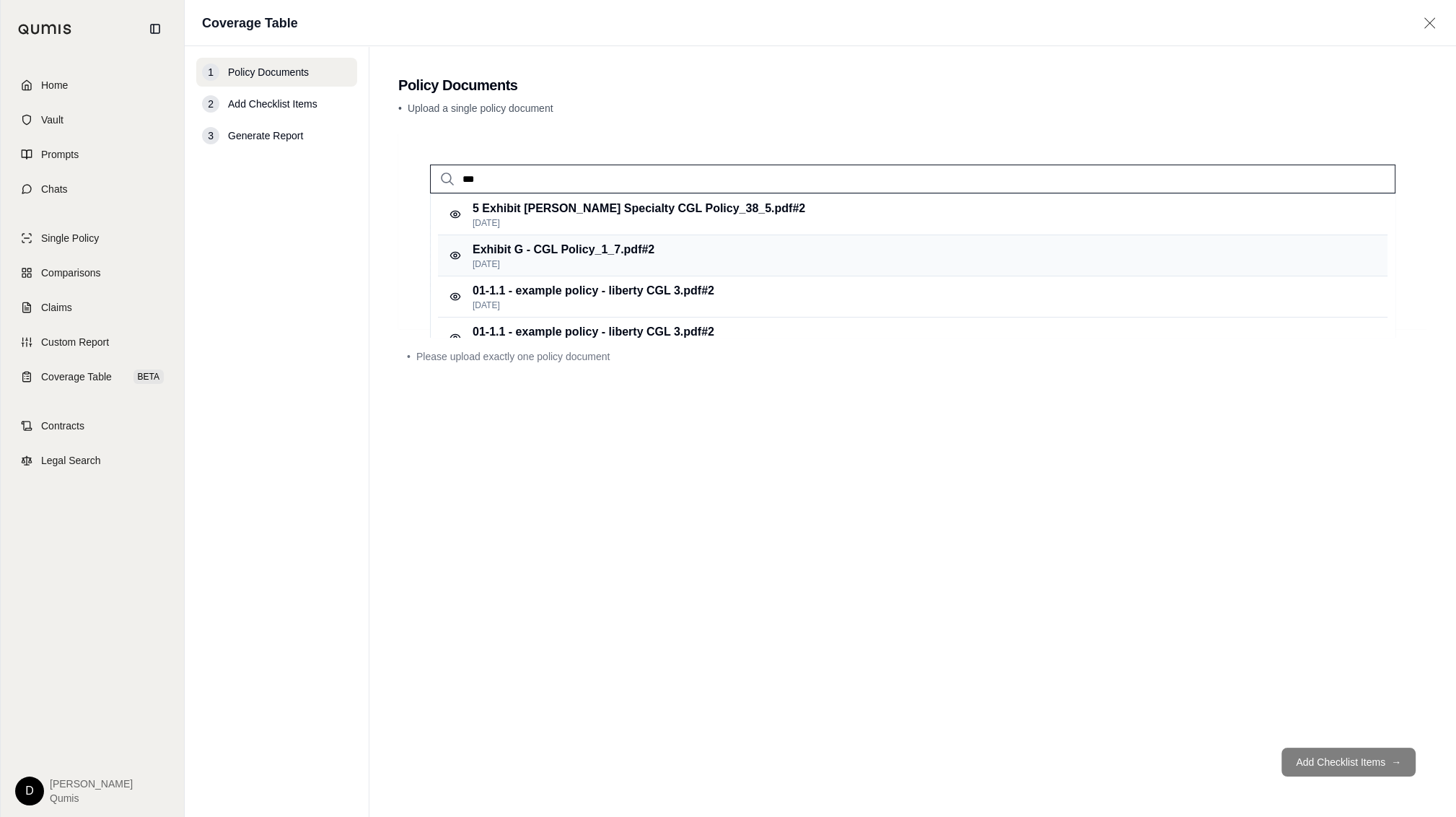
type input "***"
click at [670, 254] on div "Exhibit G - CGL Policy_1_7.pdf #2 [DATE]" at bounding box center [912, 256] width 950 height 41
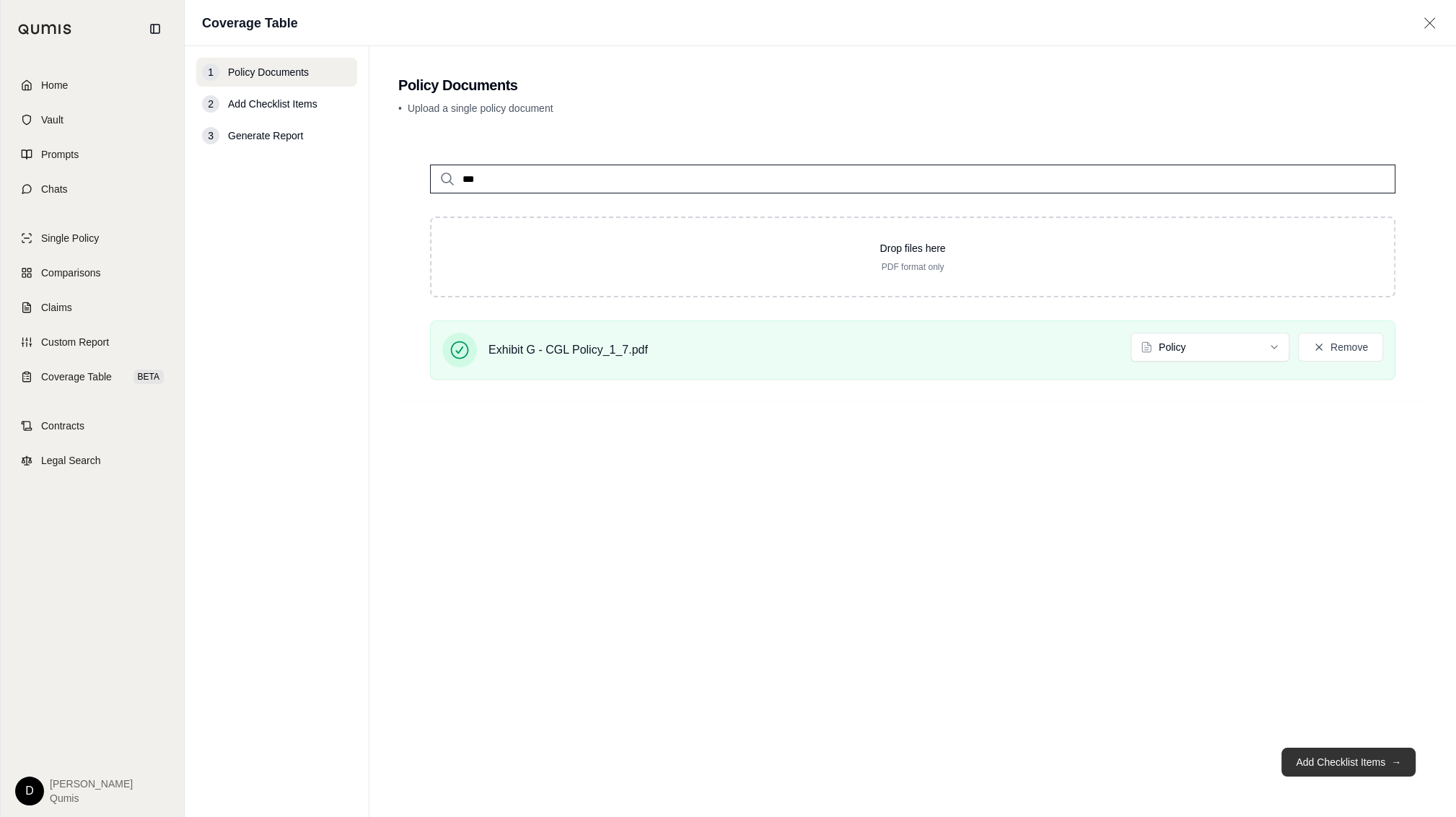
click at [1025, 471] on button "Add Checklist Items →" at bounding box center [1348, 762] width 134 height 29
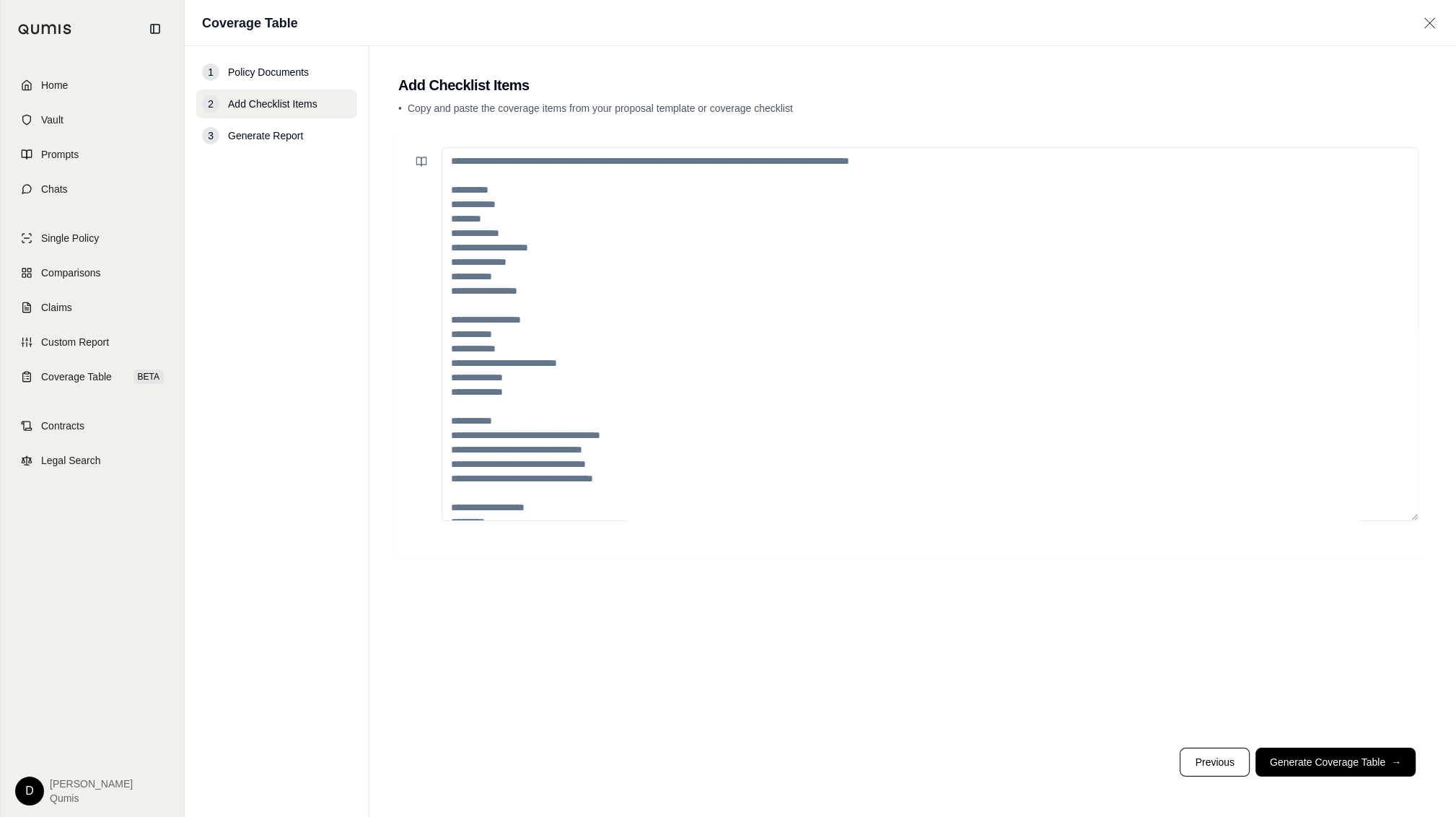
click at [617, 245] on textarea at bounding box center [930, 334] width 977 height 374
click at [70, 381] on span "Coverage Table" at bounding box center [76, 376] width 70 height 14
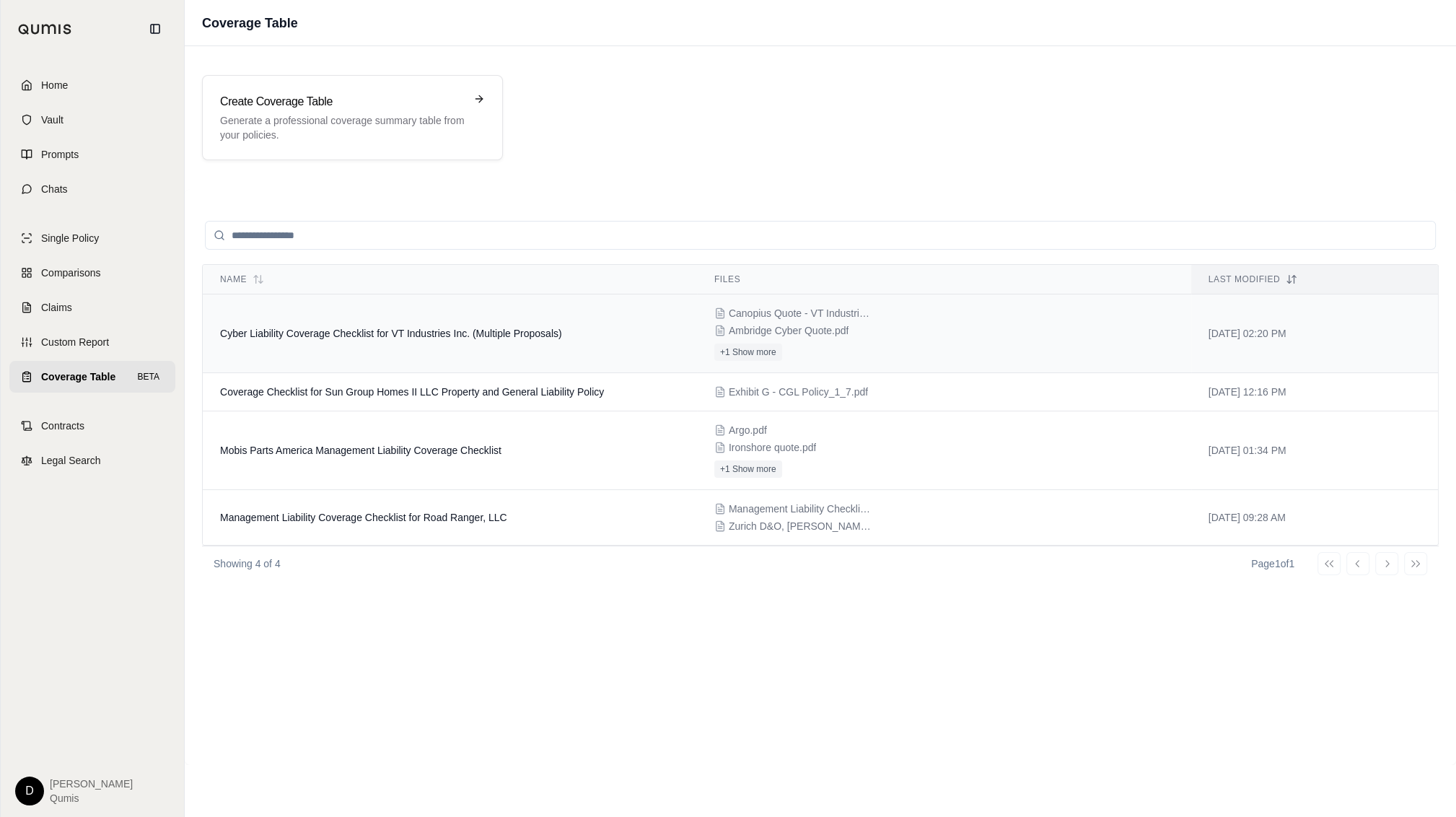
click at [410, 327] on span "Cyber Liability Coverage Checklist for VT Industries Inc. (Multiple Proposals)" at bounding box center [391, 333] width 342 height 12
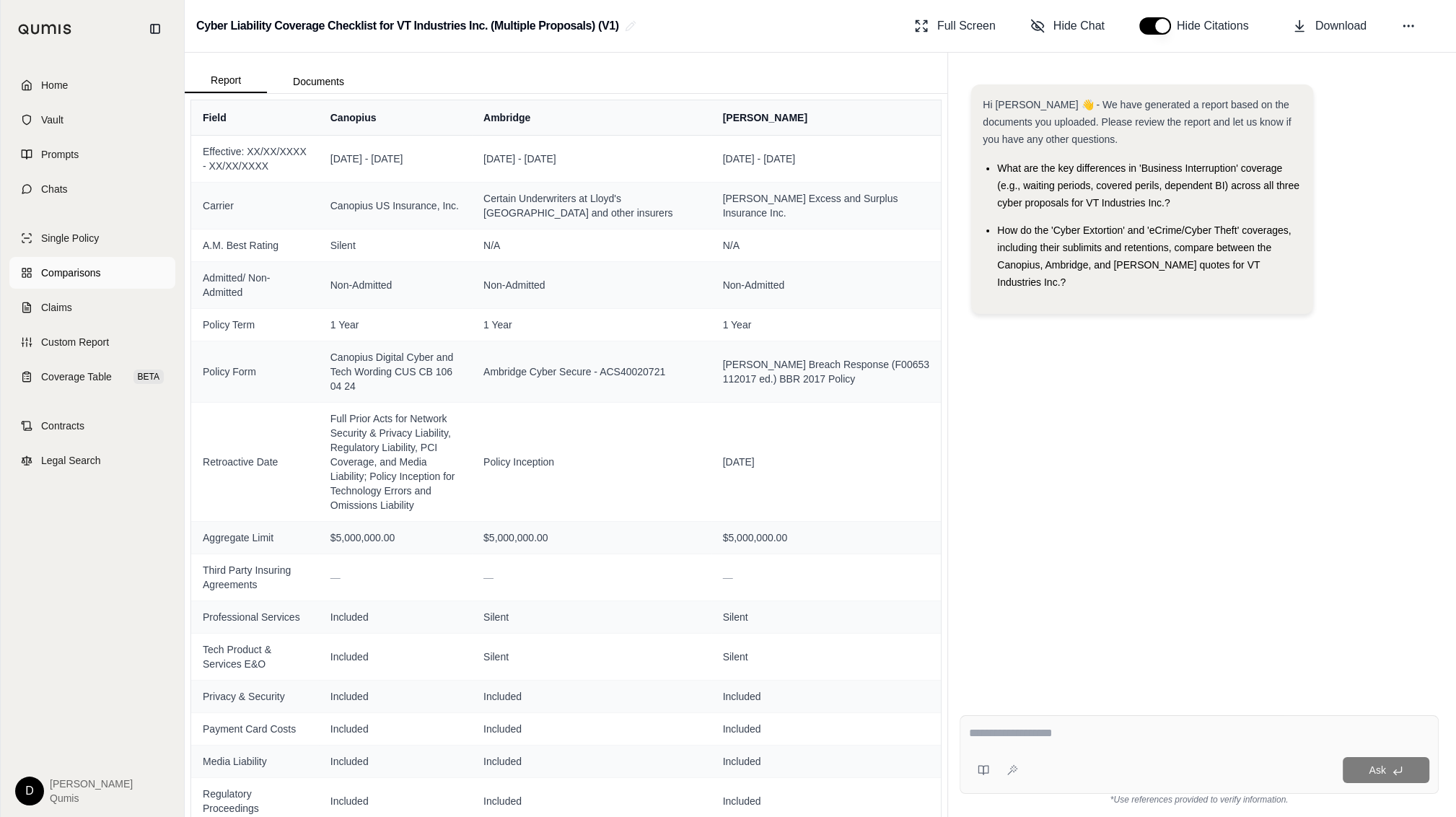
click at [126, 274] on link "Comparisons" at bounding box center [93, 273] width 166 height 32
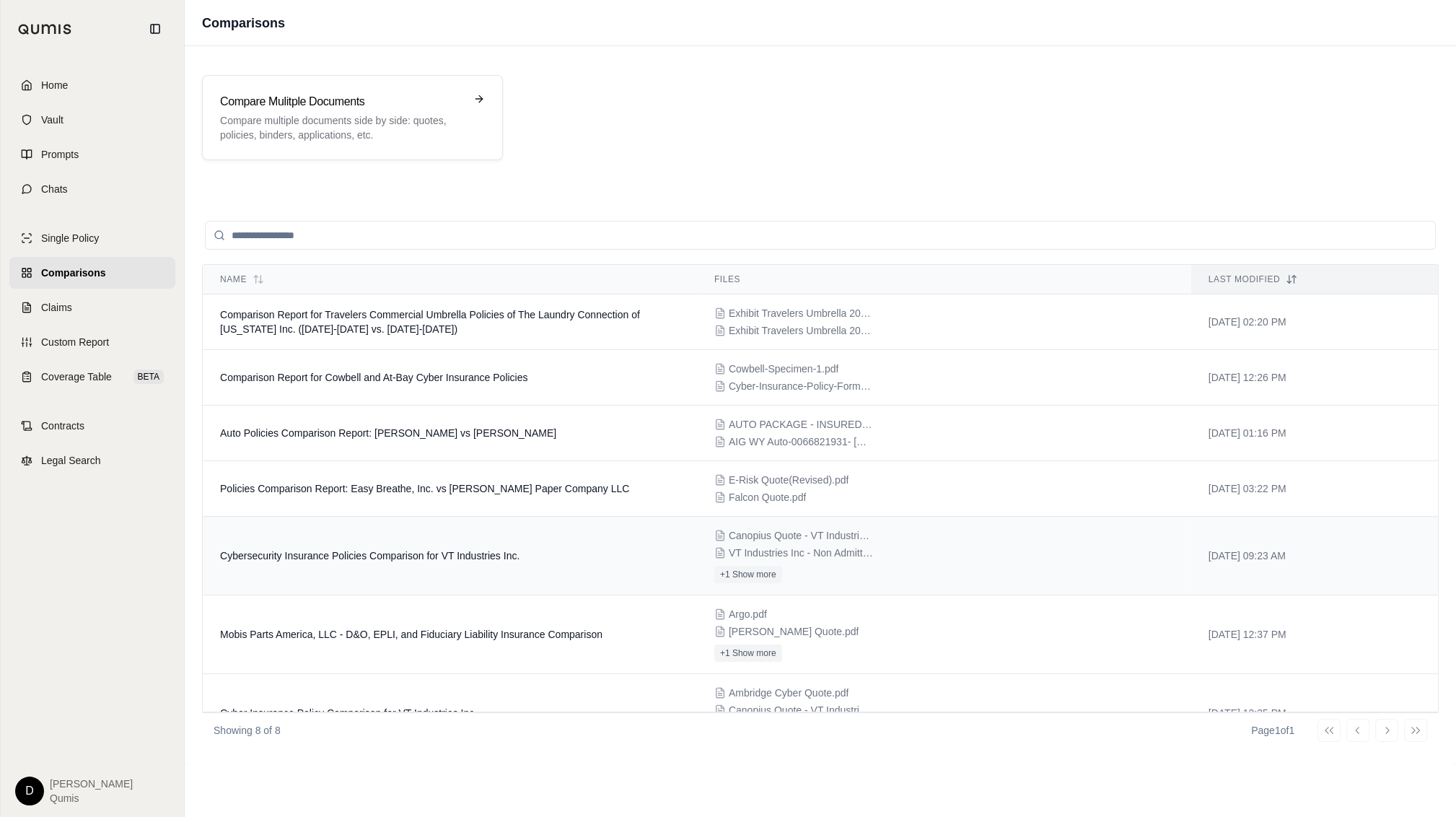
click at [473, 471] on td "Cybersecurity Insurance Policies Comparison for VT Industries Inc." at bounding box center [449, 556] width 494 height 78
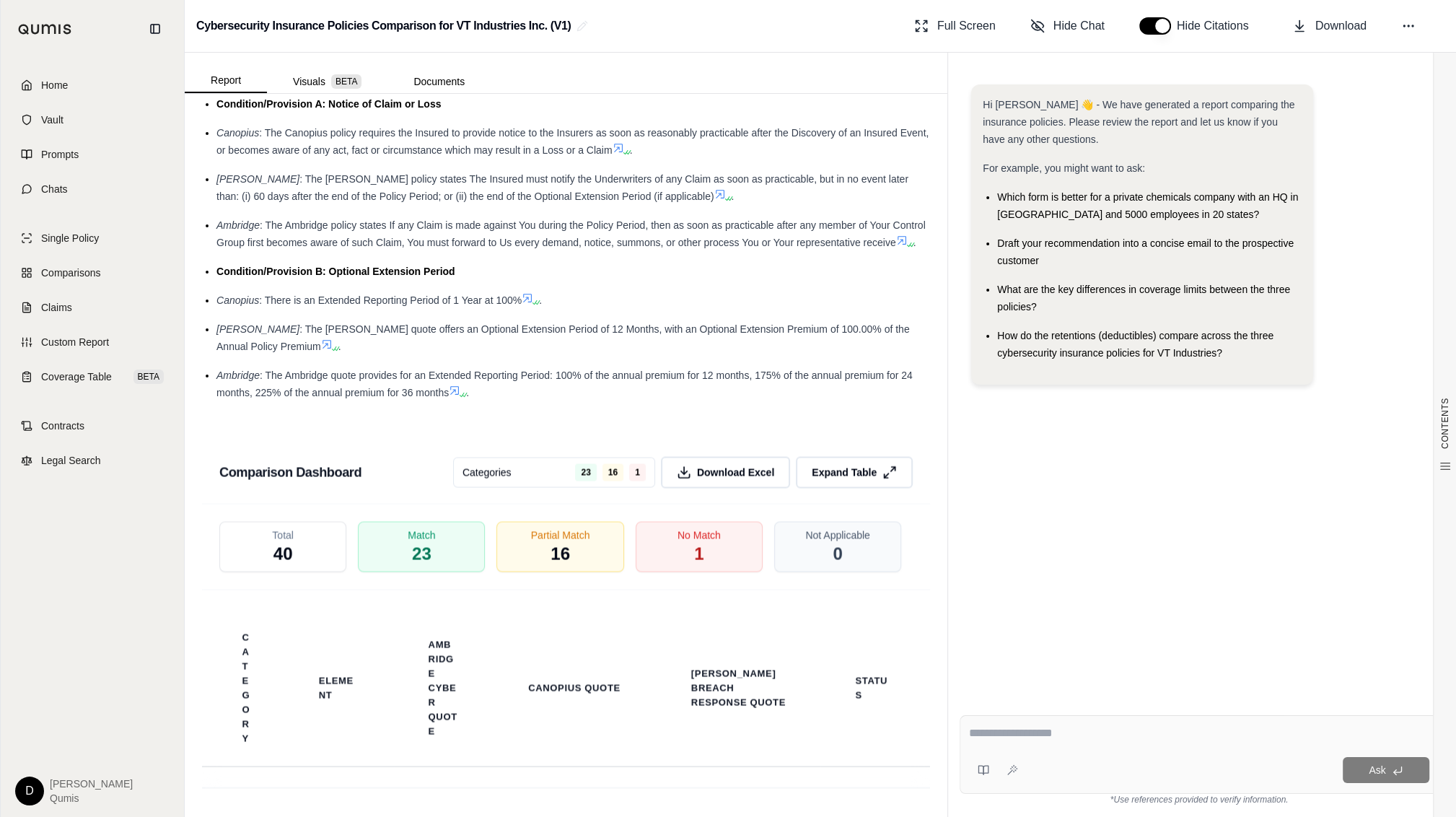
scroll to position [3507, 0]
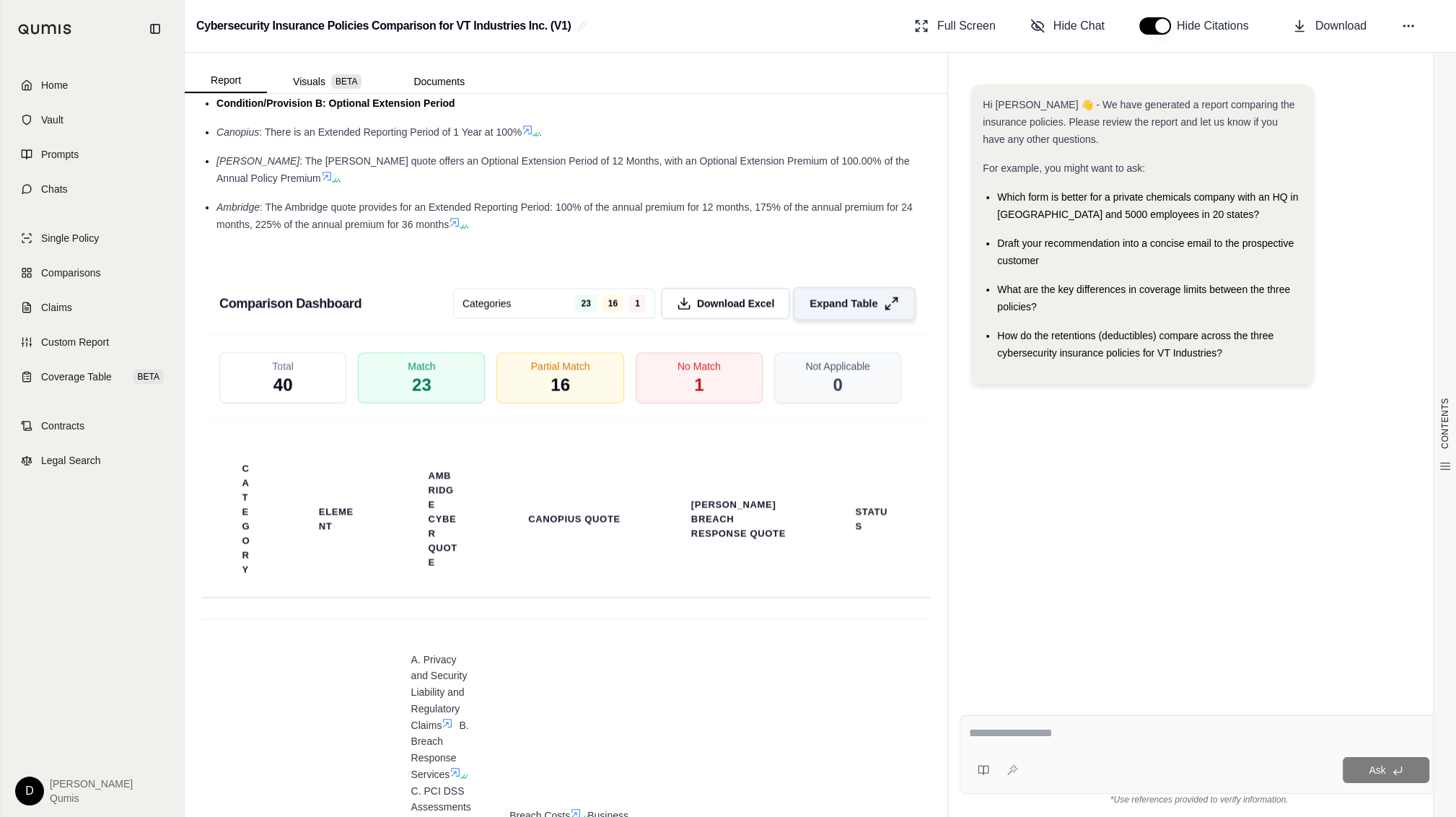
click at [854, 311] on button "Expand Table" at bounding box center [854, 303] width 123 height 33
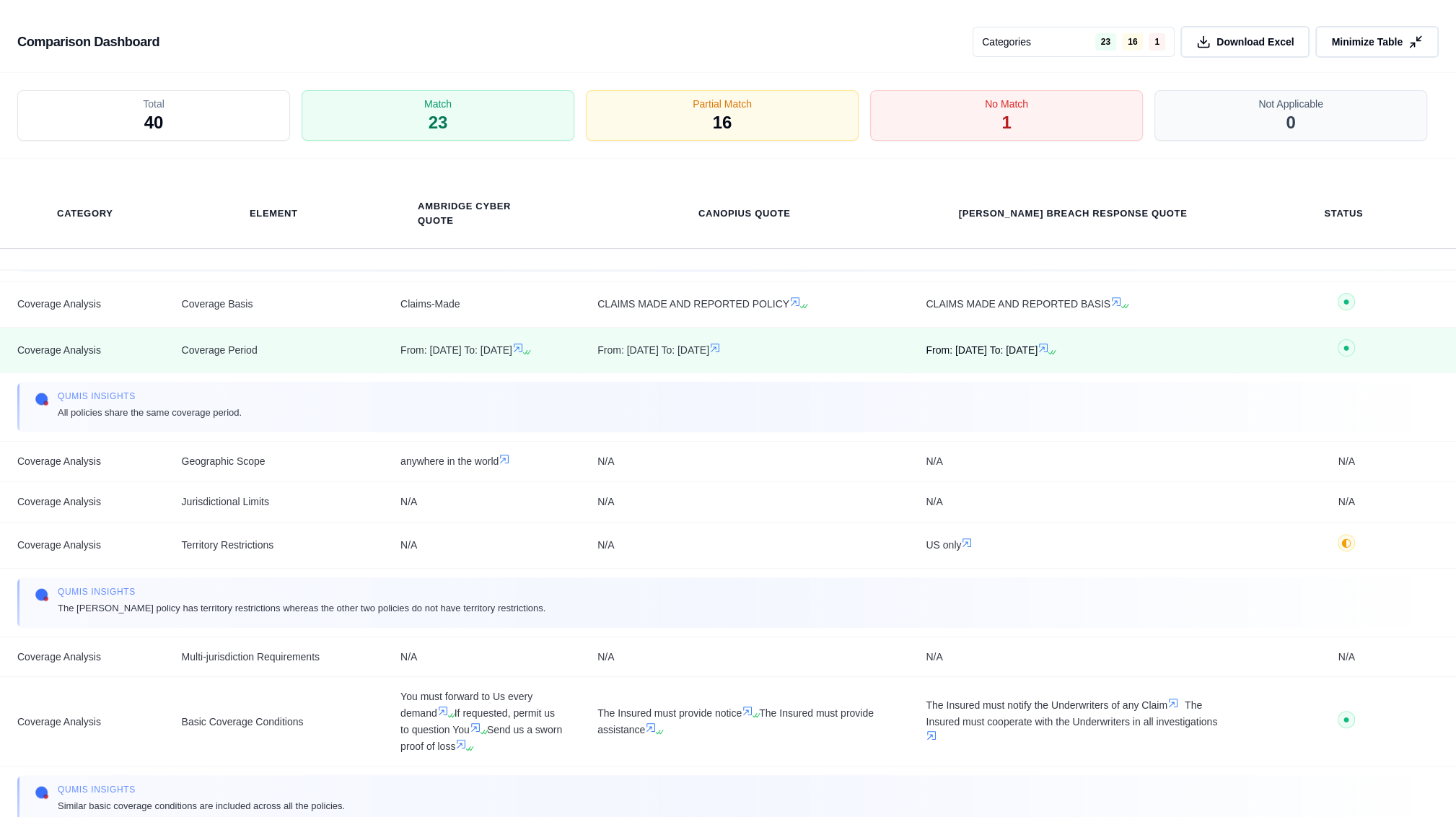
scroll to position [611, 0]
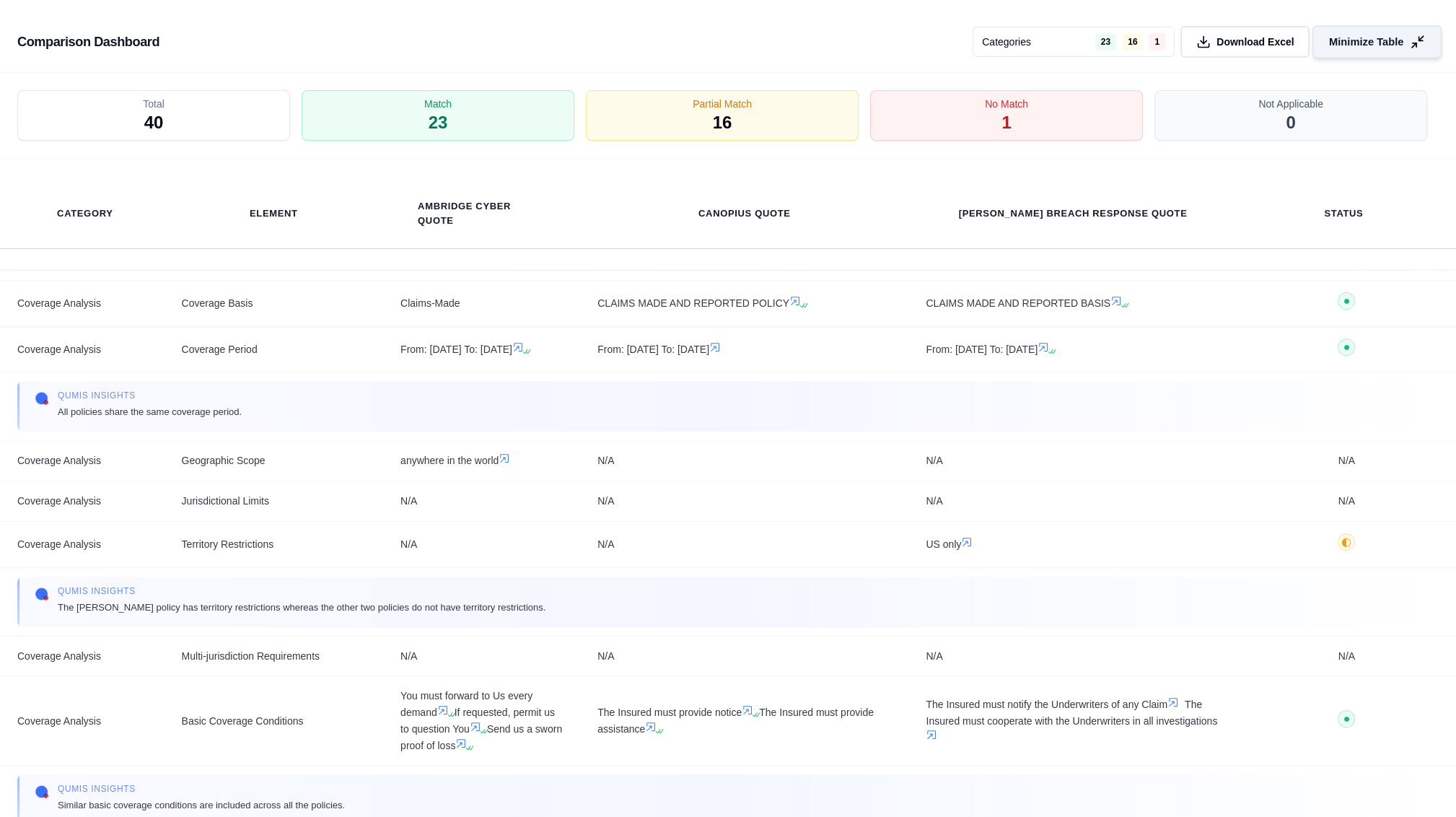
click at [1025, 41] on span "Minimize Table" at bounding box center [1365, 42] width 74 height 15
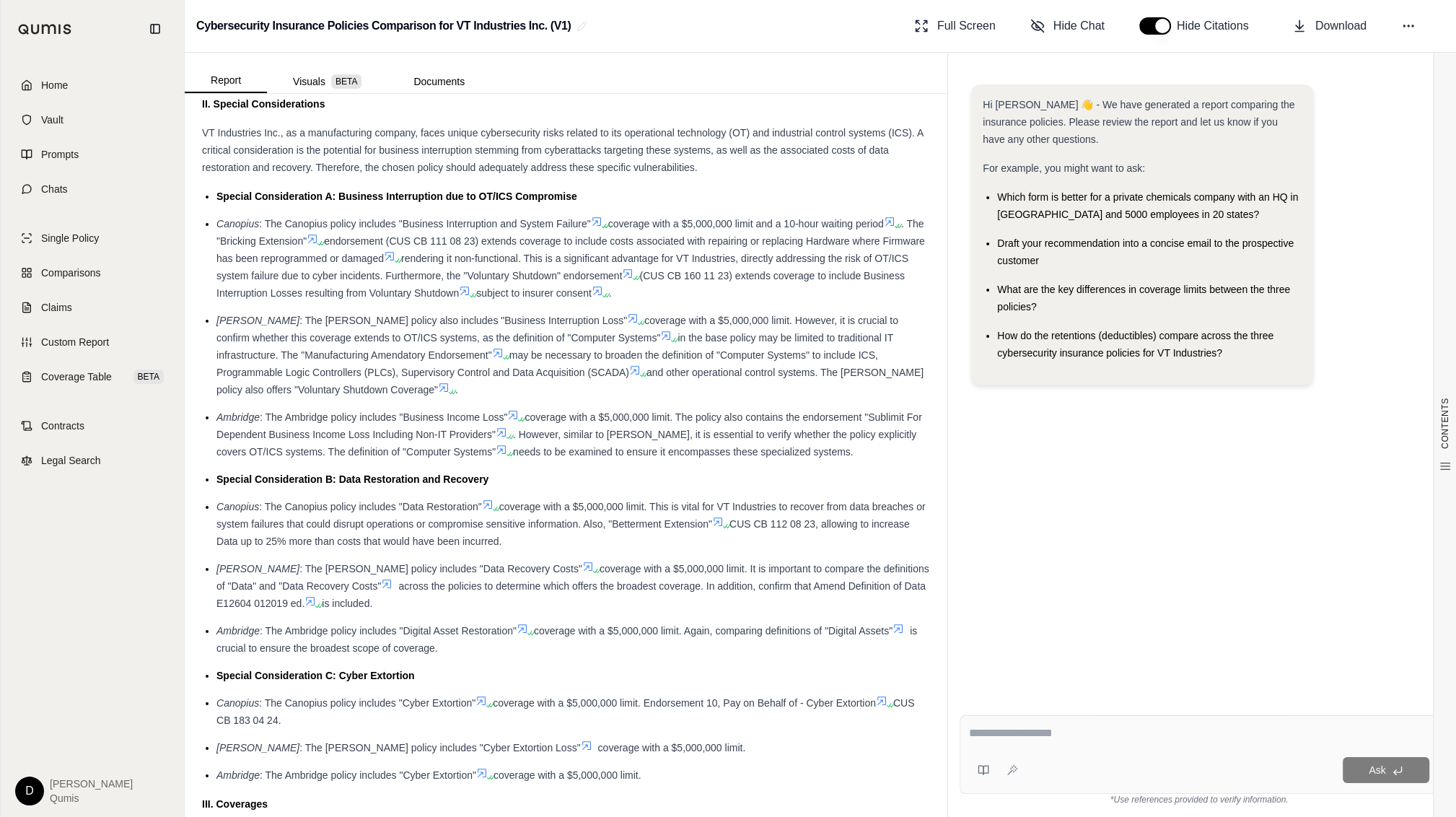
scroll to position [906, 0]
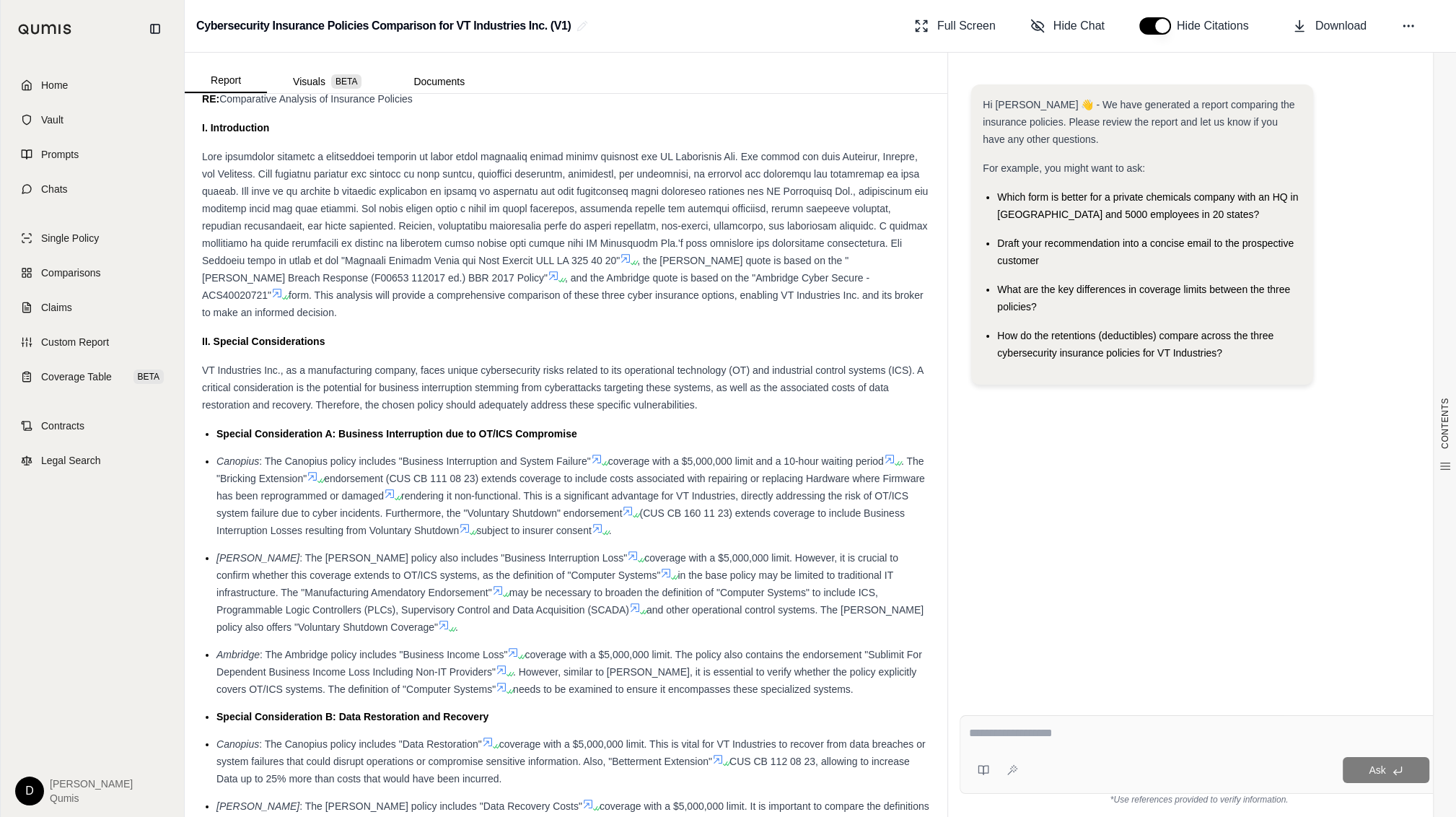
click at [1011, 471] on div at bounding box center [1199, 735] width 460 height 22
click at [1025, 471] on textarea at bounding box center [1199, 732] width 460 height 17
click at [1025, 471] on div at bounding box center [1199, 735] width 460 height 22
click at [1025, 471] on textarea at bounding box center [1199, 732] width 460 height 17
type textarea "**********"
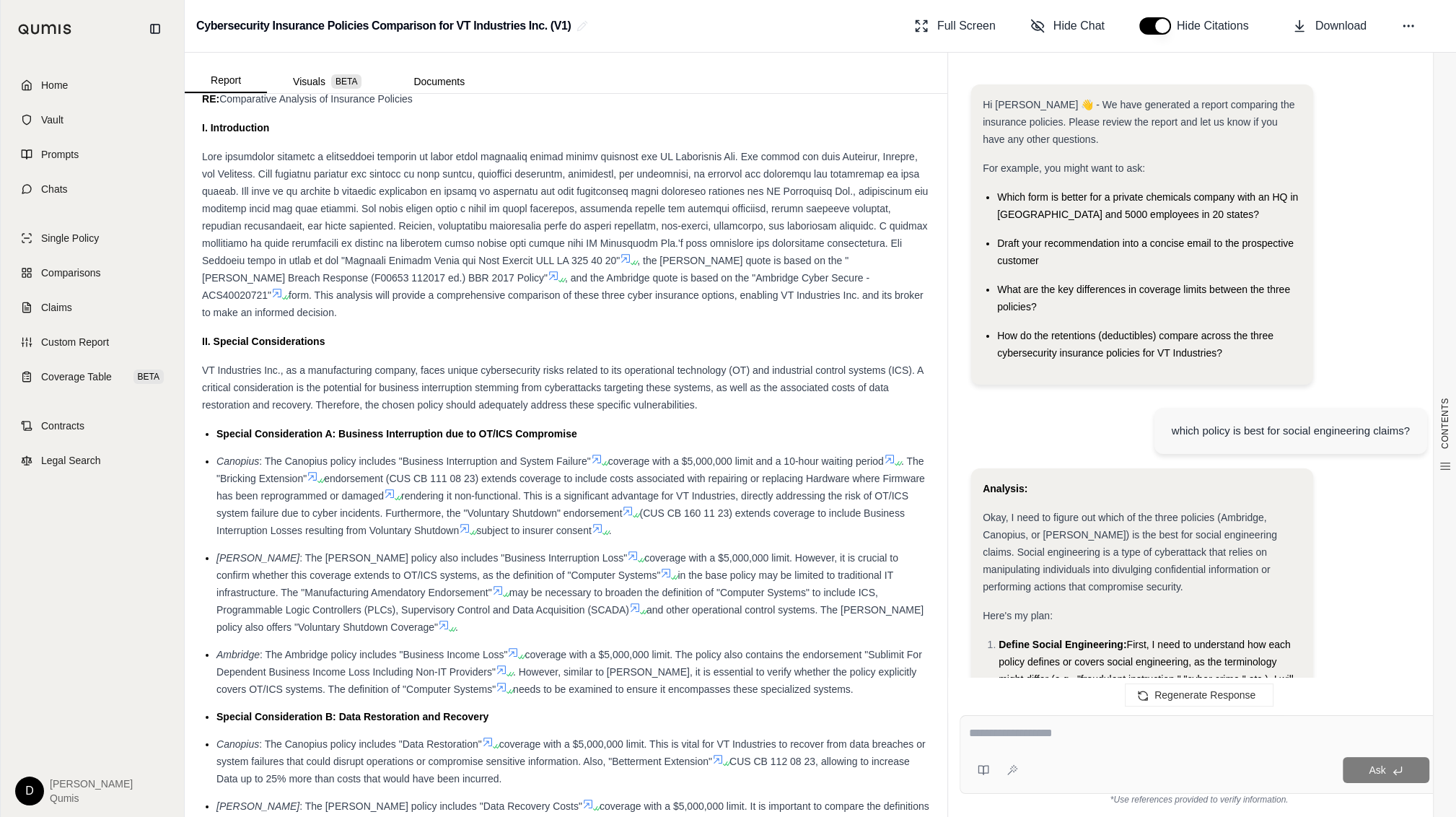
scroll to position [2379, 0]
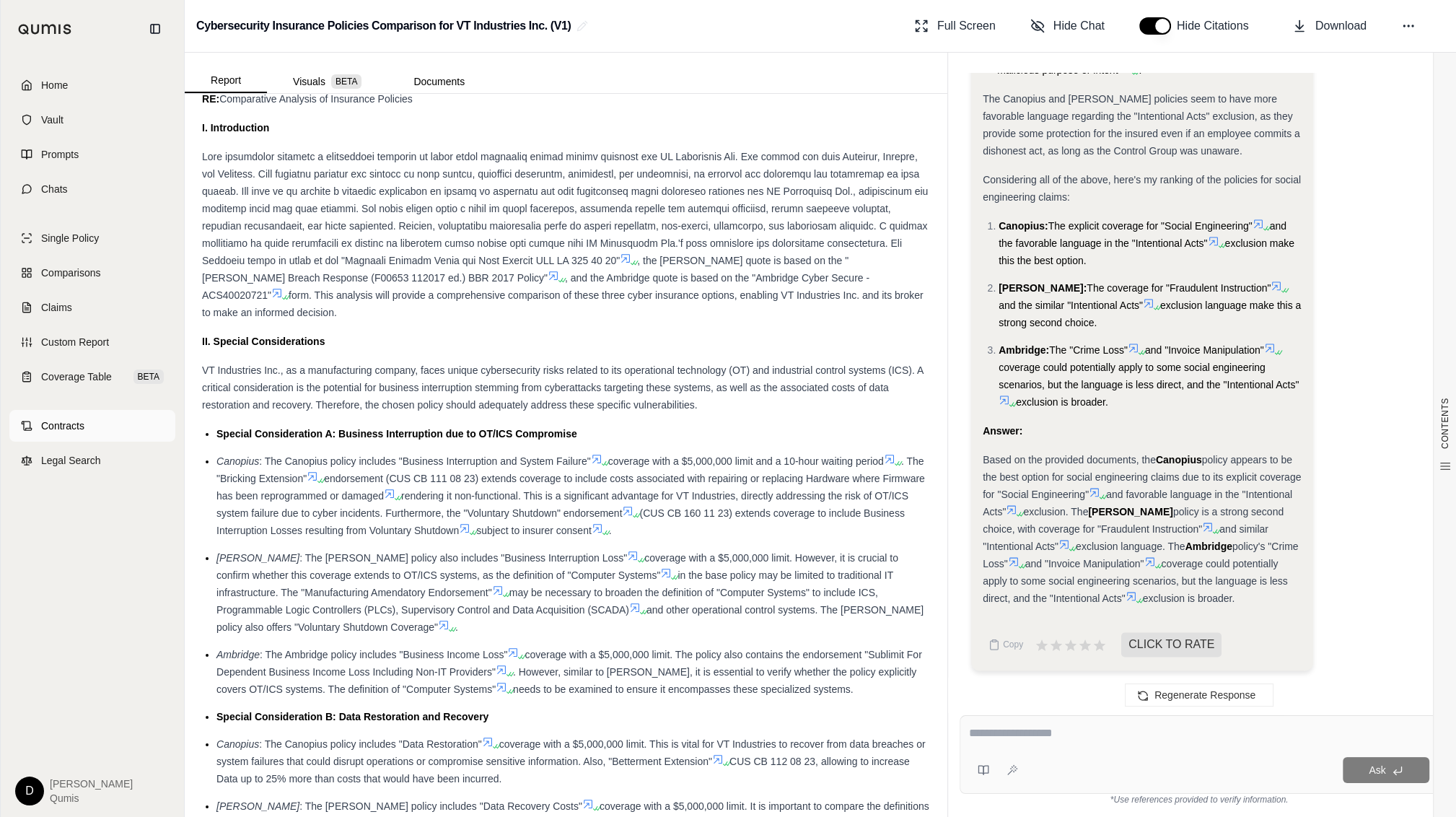
click at [95, 426] on link "Contracts" at bounding box center [93, 426] width 166 height 32
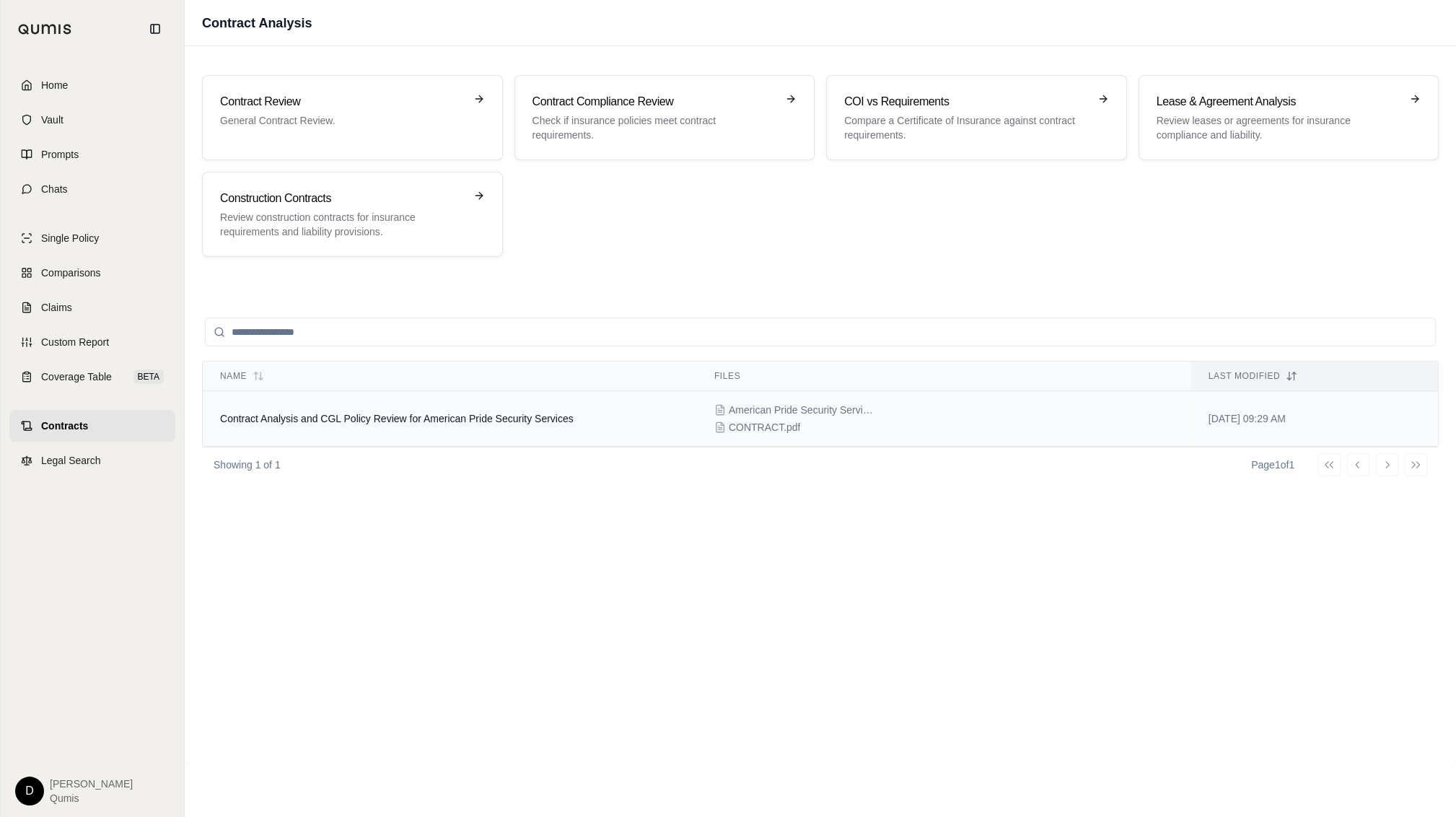
click at [442, 425] on td "Contract Analysis and CGL Policy Review for American Pride Security Services" at bounding box center [449, 419] width 494 height 55
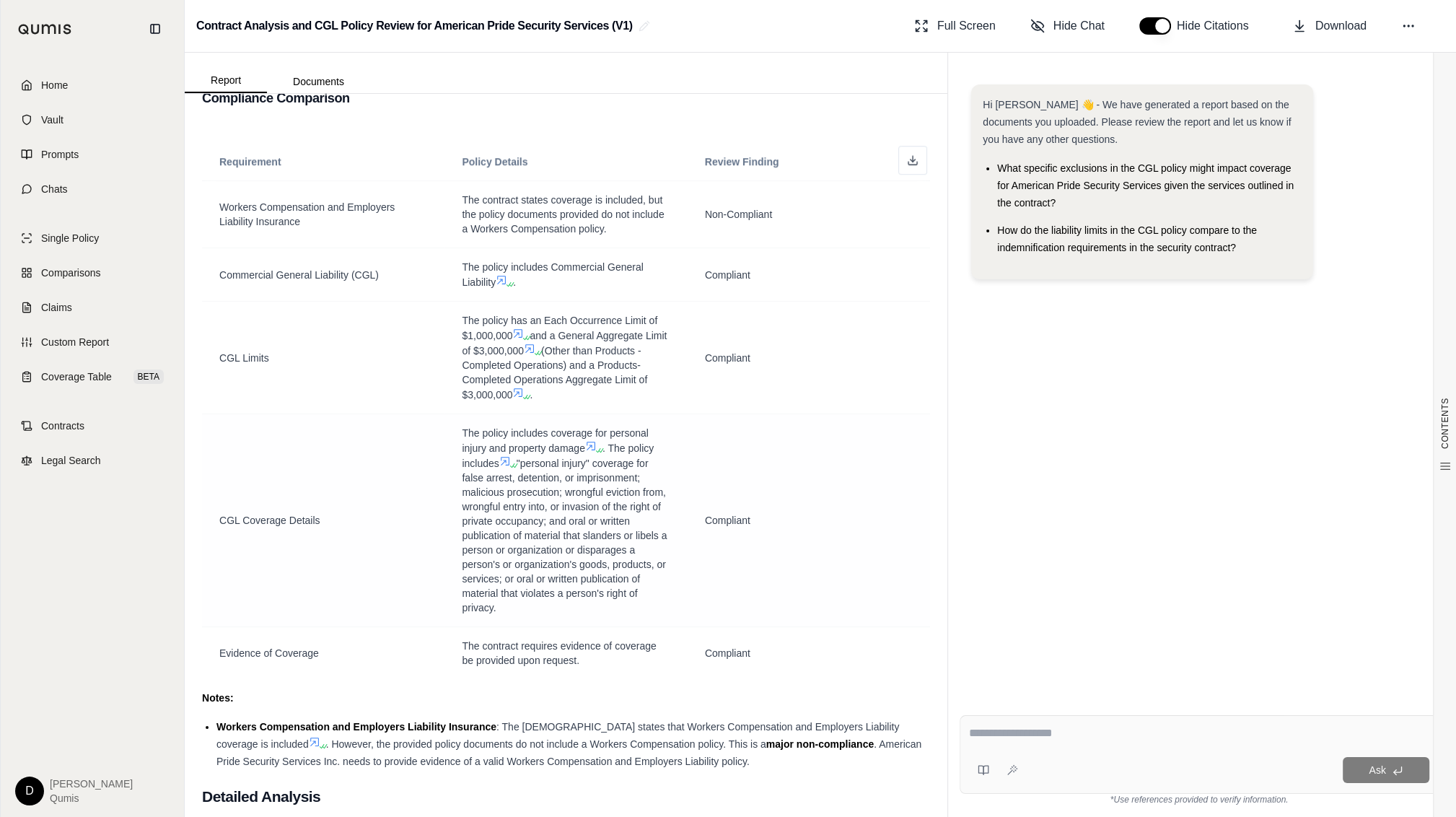
scroll to position [1352, 0]
click at [588, 471] on span ""personal injury" coverage for false arrest, detention, or imprisonment; malici…" at bounding box center [564, 532] width 205 height 156
click at [82, 307] on link "Claims" at bounding box center [93, 308] width 166 height 32
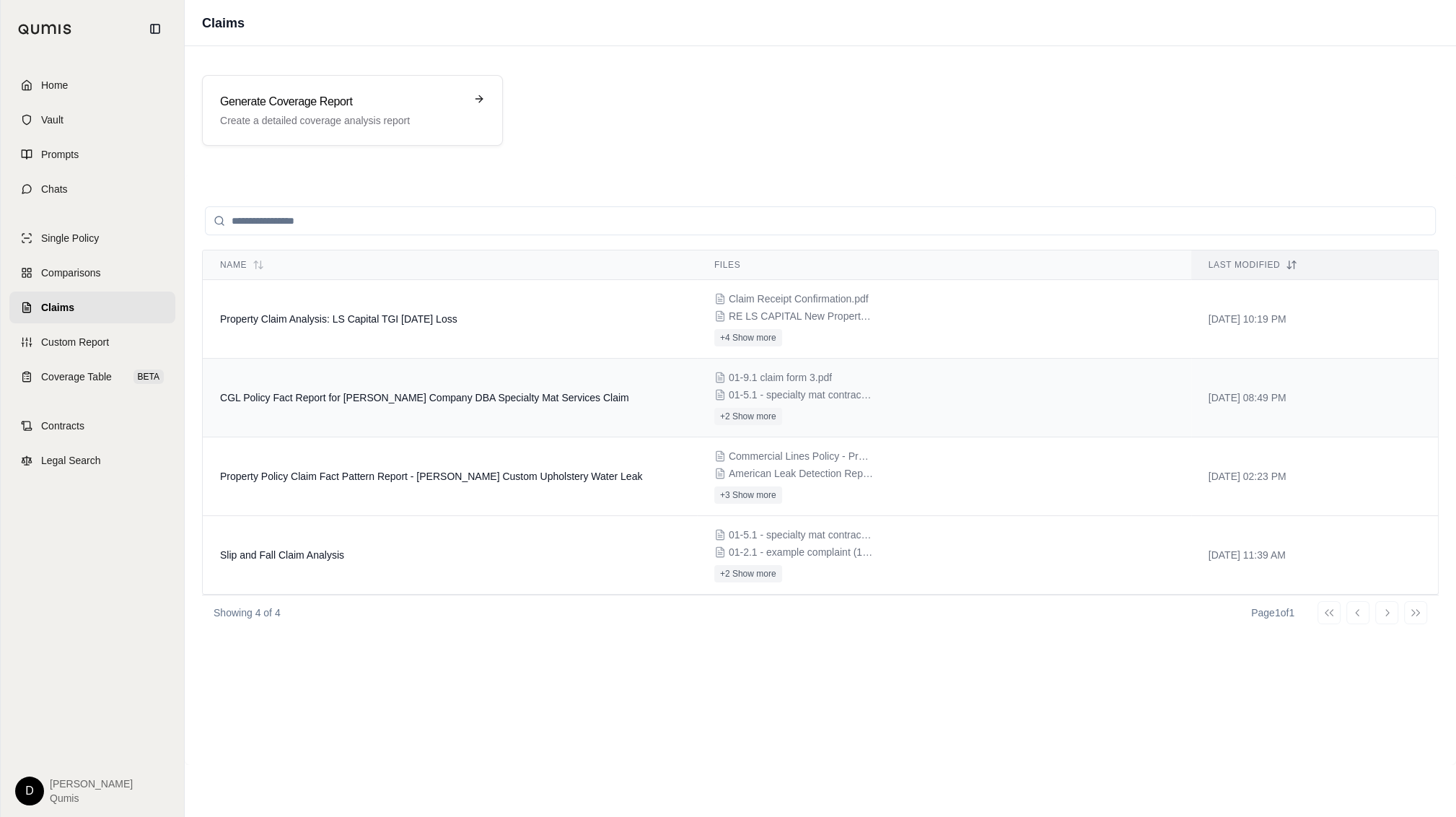
click at [451, 406] on td "CGL Policy Fact Report for [PERSON_NAME] Company DBA Specialty Mat Services Cla…" at bounding box center [449, 398] width 494 height 78
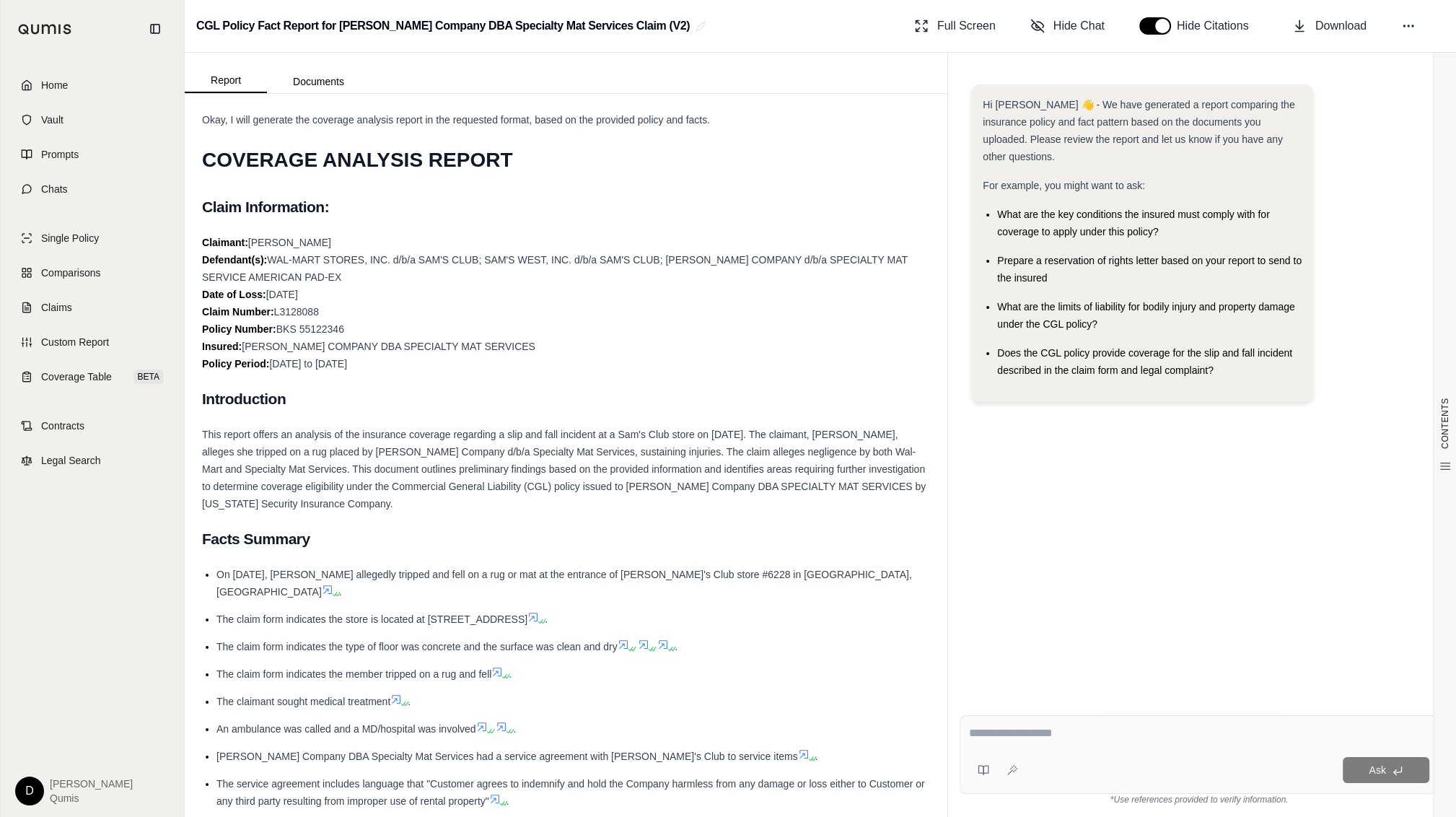
click at [481, 434] on span "This report offers an analysis of the insurance coverage regarding a slip and f…" at bounding box center [564, 469] width 724 height 81
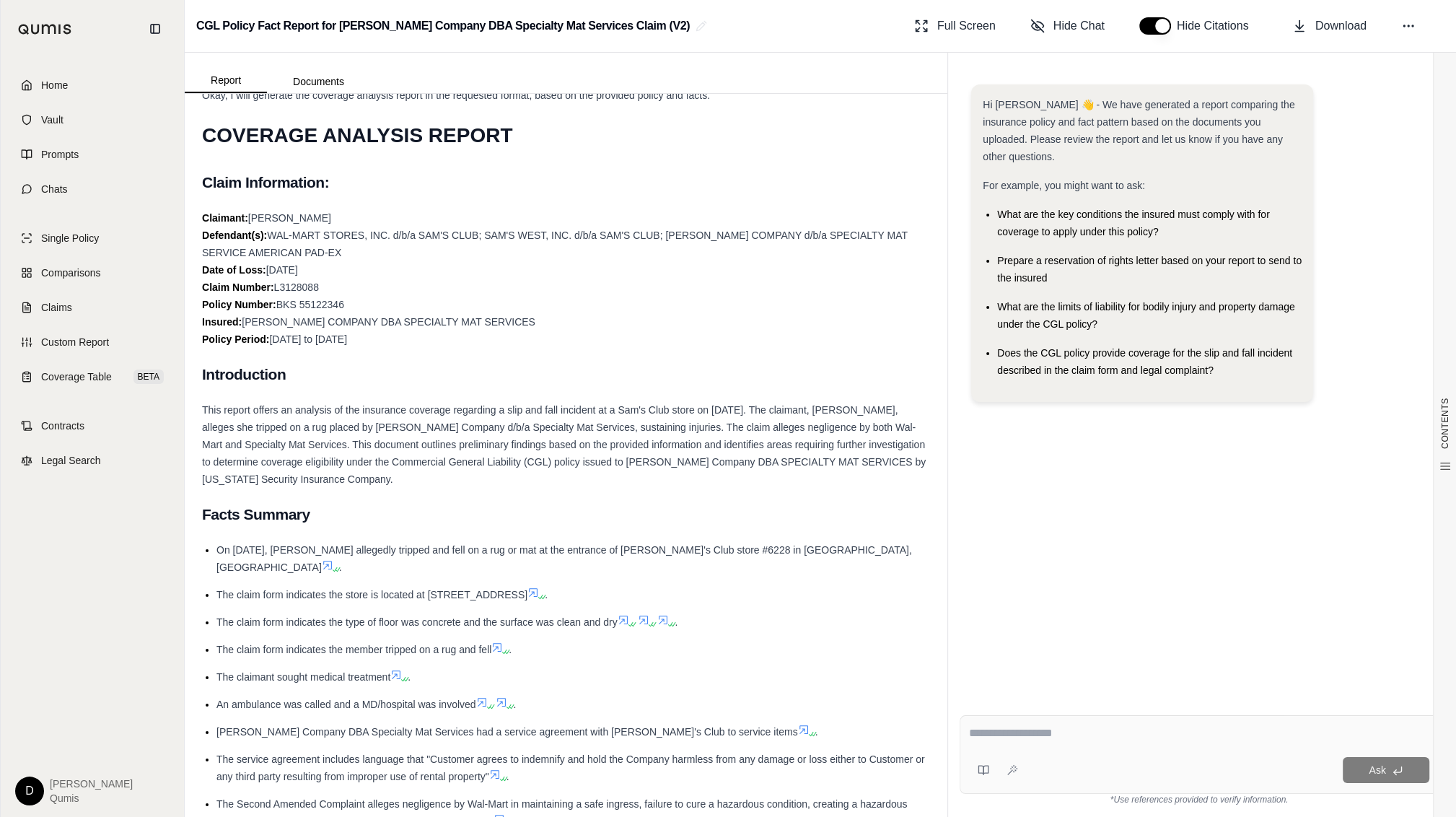
scroll to position [29, 0]
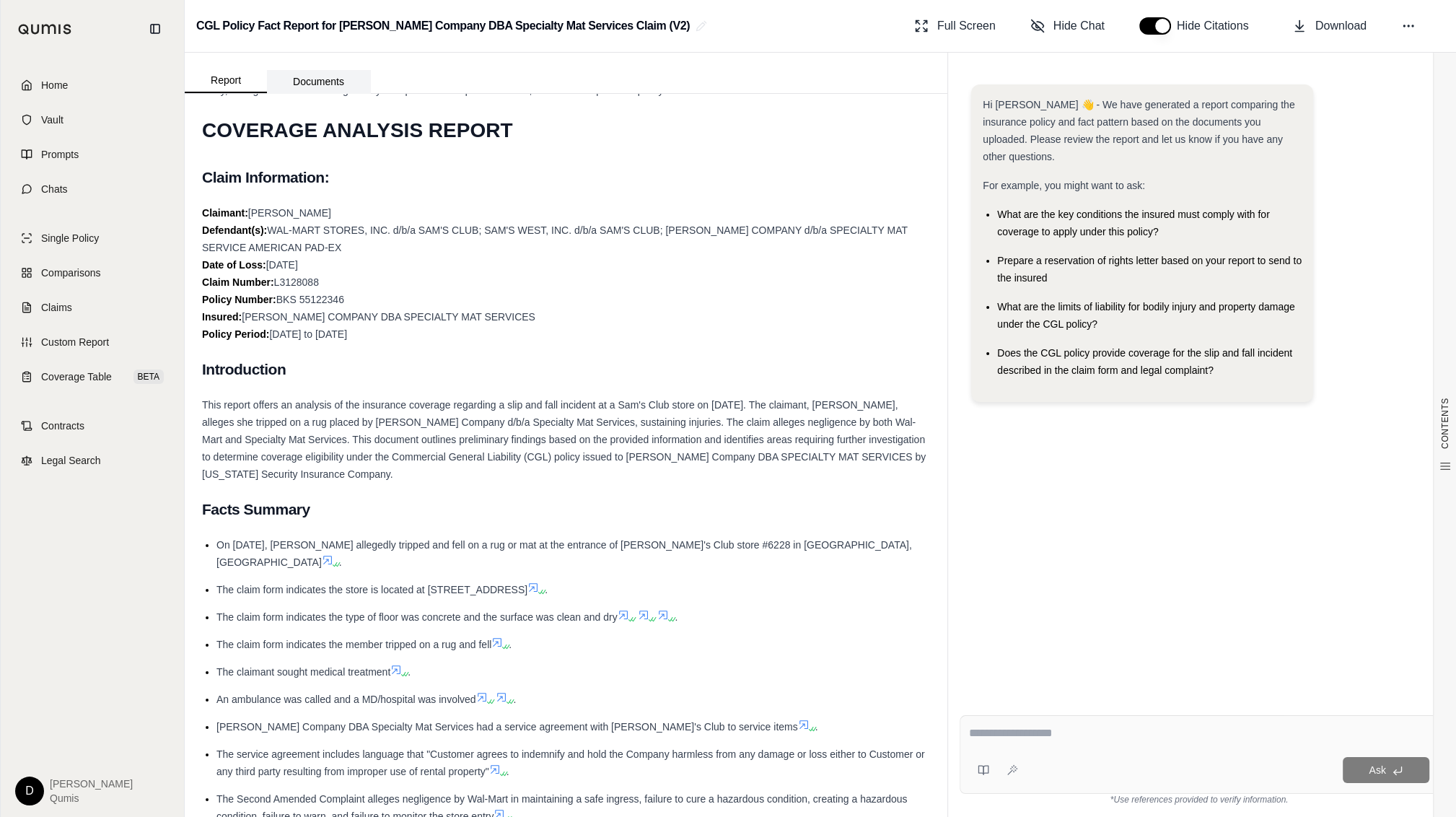
click at [316, 70] on button "Documents" at bounding box center [318, 81] width 103 height 23
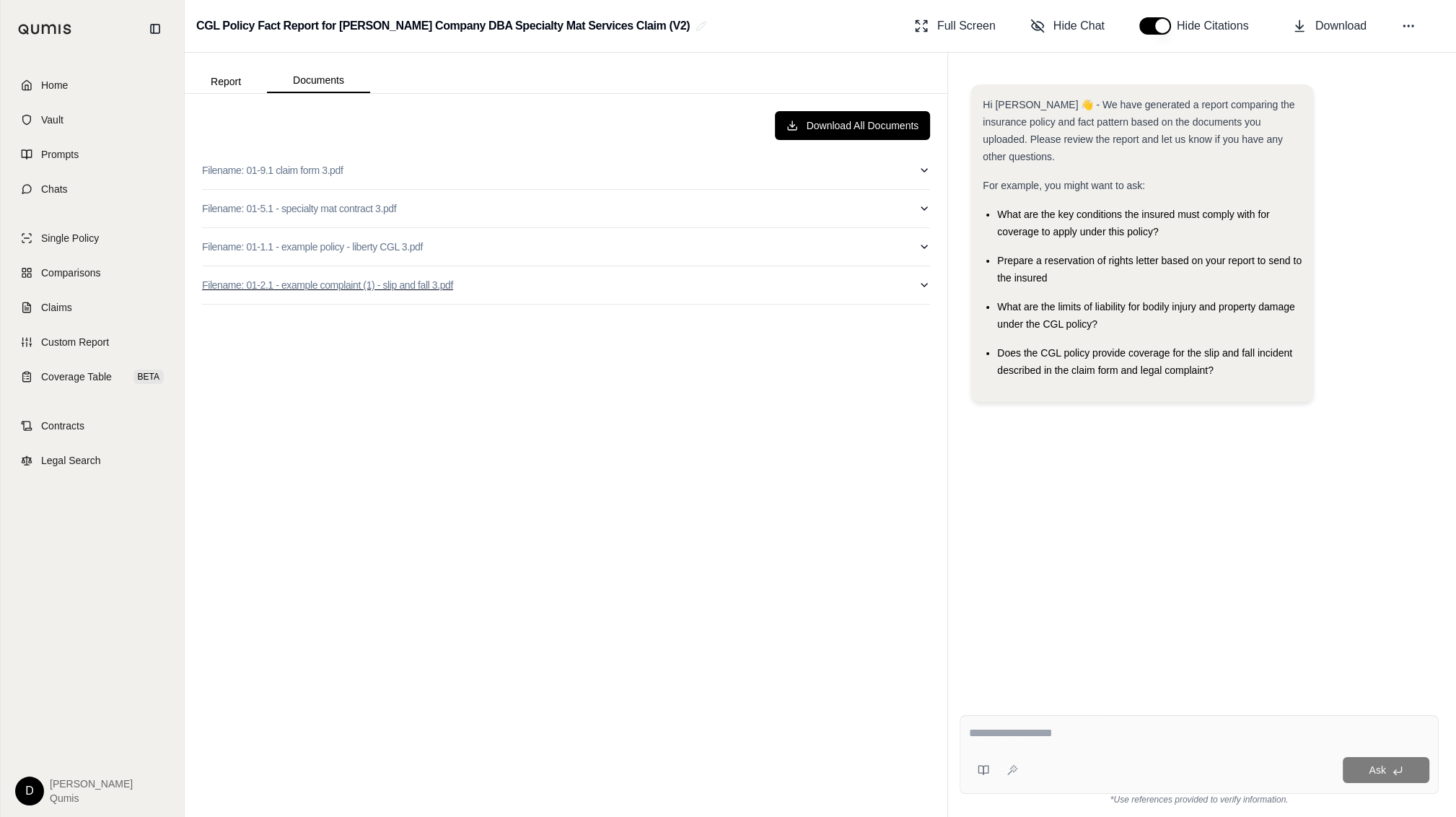
click at [521, 279] on button "Filename: 01-2.1 - example complaint (1) - slip and fall 3.pdf" at bounding box center [566, 285] width 728 height 37
type input "*"
click at [580, 280] on button "Filename: 01-2.1 - example complaint (1) - slip and fall 3.pdf" at bounding box center [566, 285] width 728 height 37
click at [233, 79] on button "Report" at bounding box center [226, 81] width 82 height 23
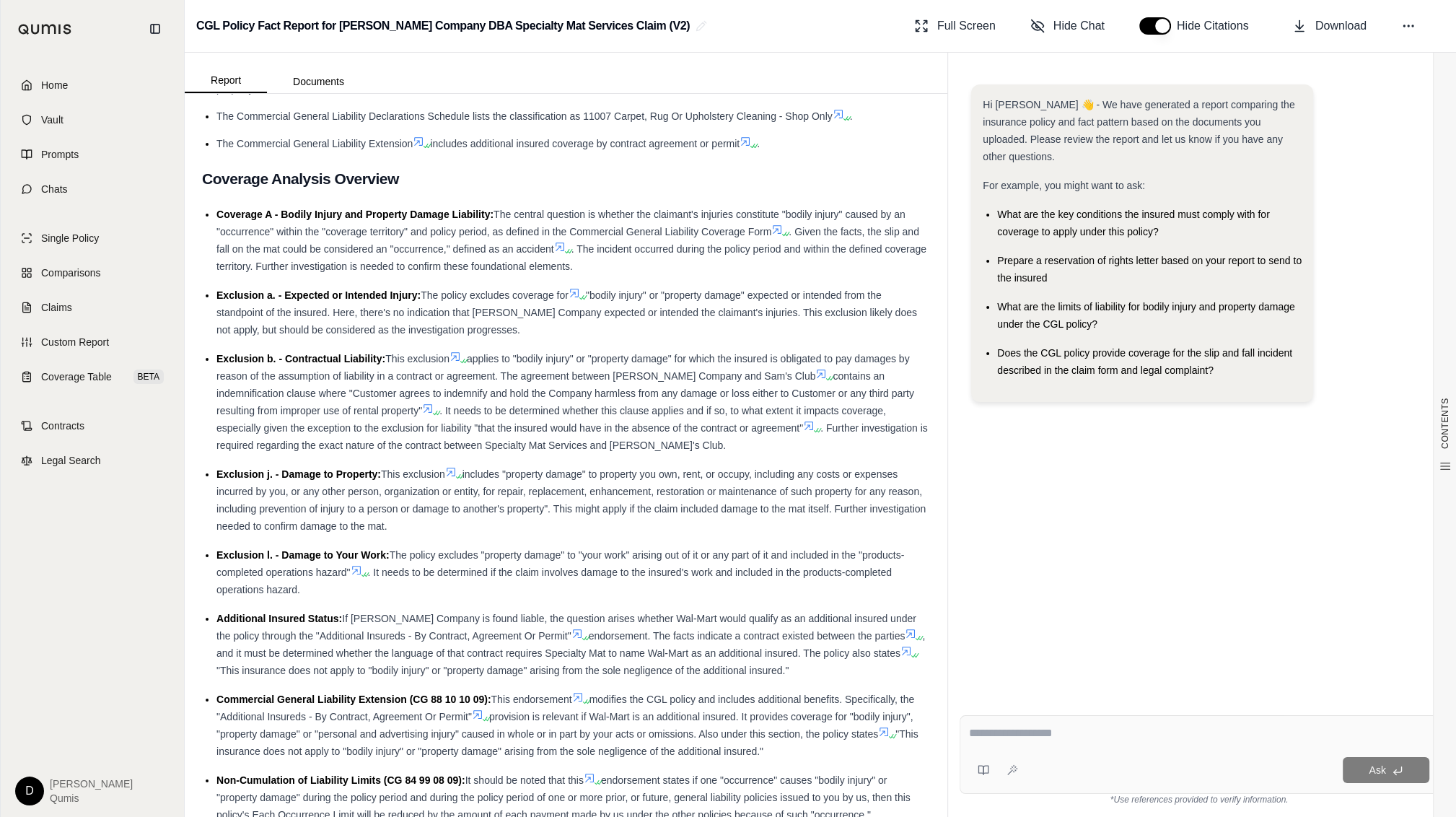
scroll to position [1036, 0]
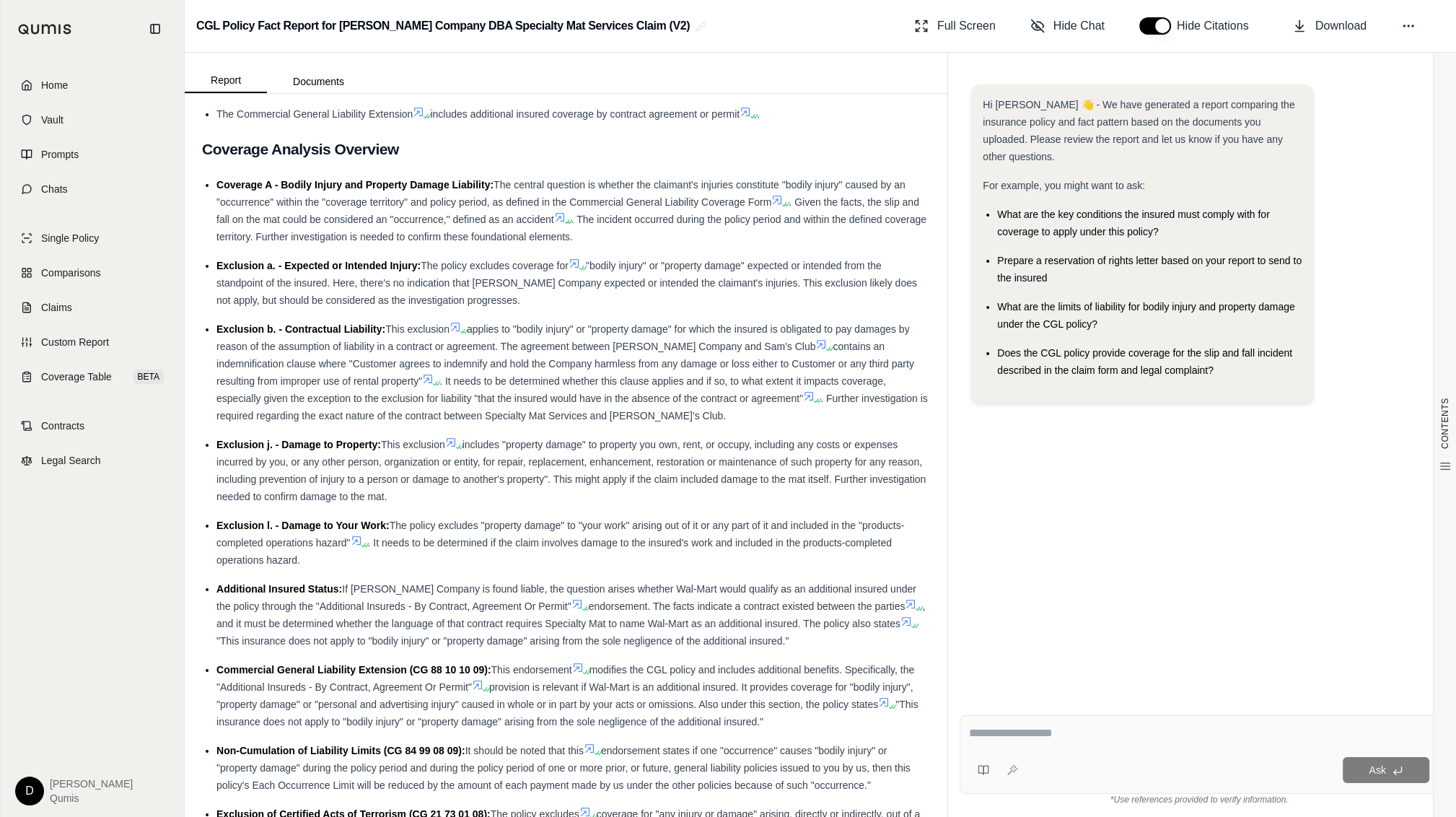
click at [668, 471] on span ""This insurance does not apply to "bodily injury" or "property damage" arising …" at bounding box center [503, 640] width 572 height 12
click at [489, 397] on span ". Further investigation is required regarding the exact nature of the contract …" at bounding box center [572, 407] width 712 height 29
click at [560, 382] on span ". It needs to be determined whether this clause applies and if so, to what exte…" at bounding box center [551, 390] width 670 height 29
click at [591, 375] on span ". It needs to be determined whether this clause applies and if so, to what exte…" at bounding box center [551, 390] width 670 height 29
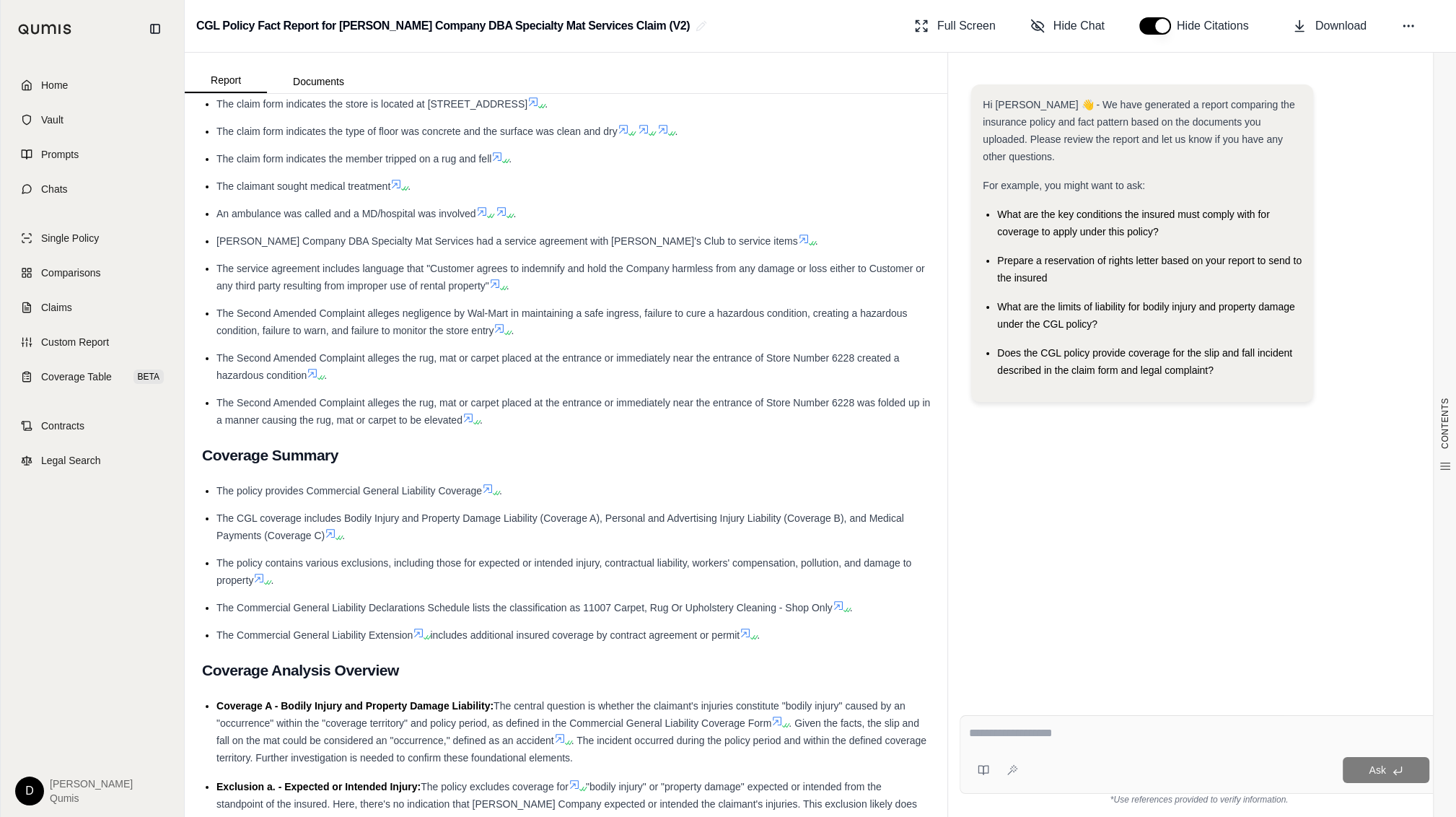
scroll to position [509, 0]
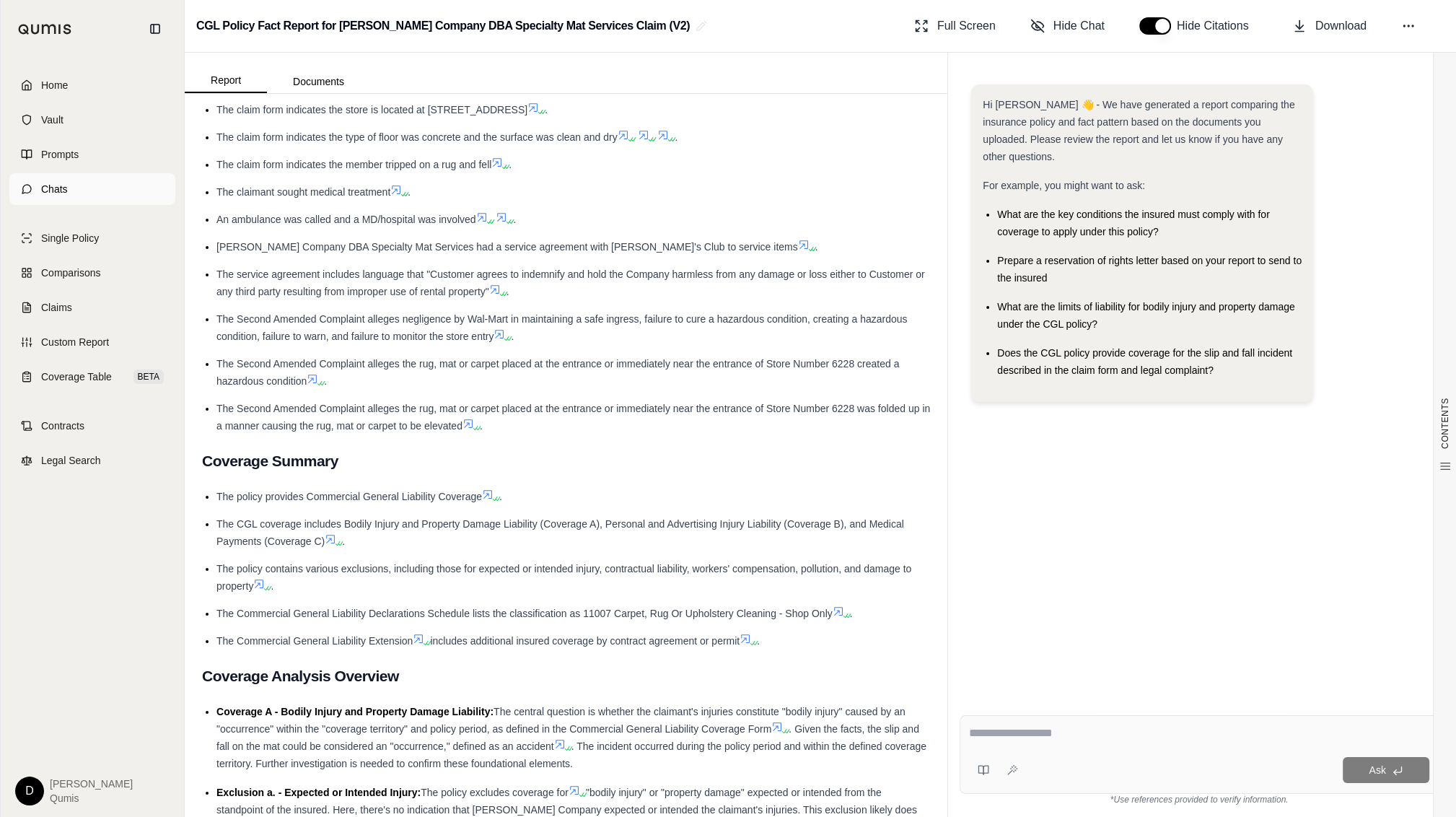
click at [89, 204] on link "Chats" at bounding box center [93, 189] width 166 height 32
